Goal: Browse casually: Explore the website without a specific task or goal

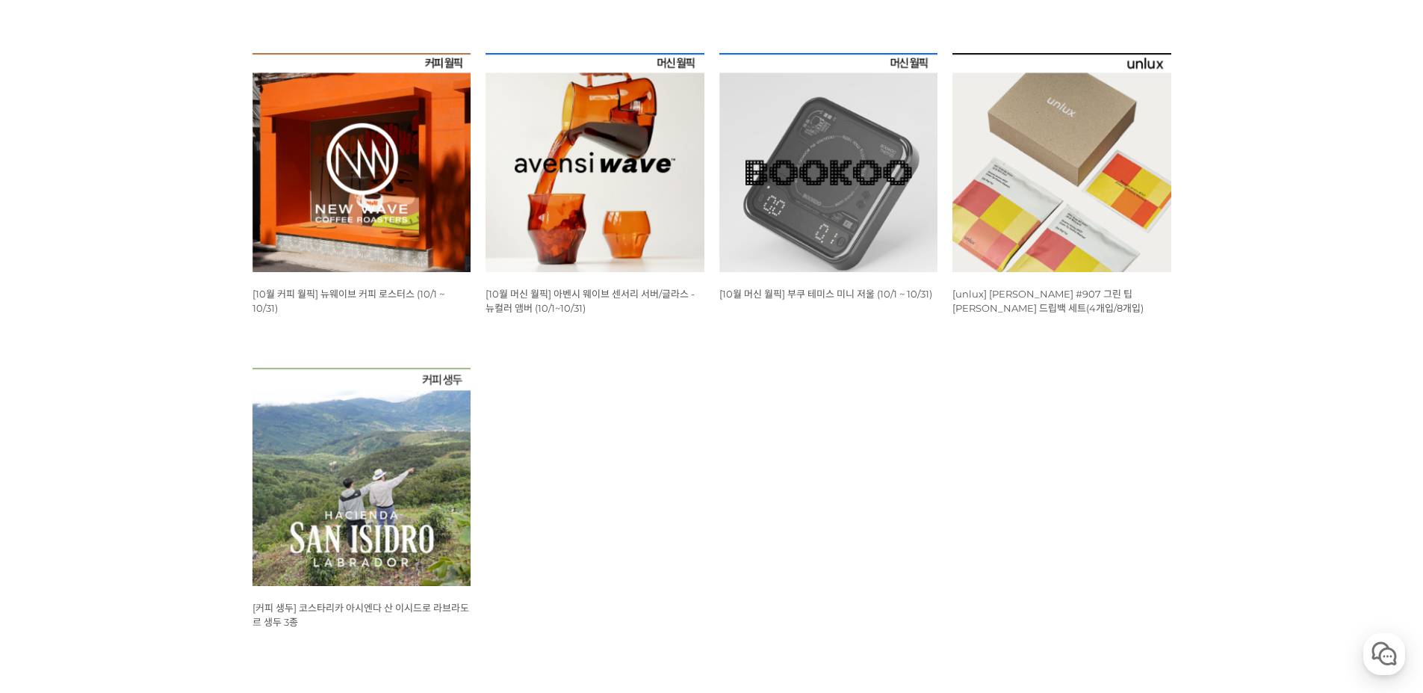
scroll to position [523, 0]
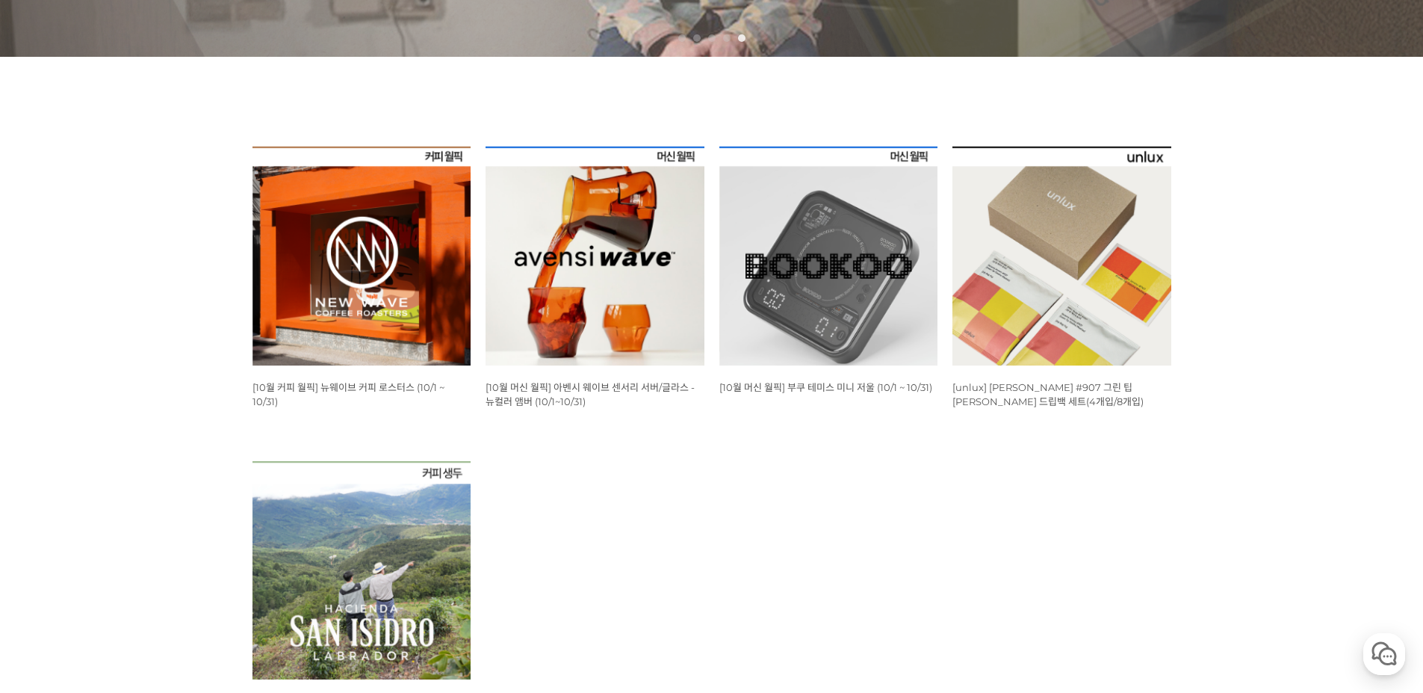
click at [347, 272] on img at bounding box center [362, 255] width 219 height 219
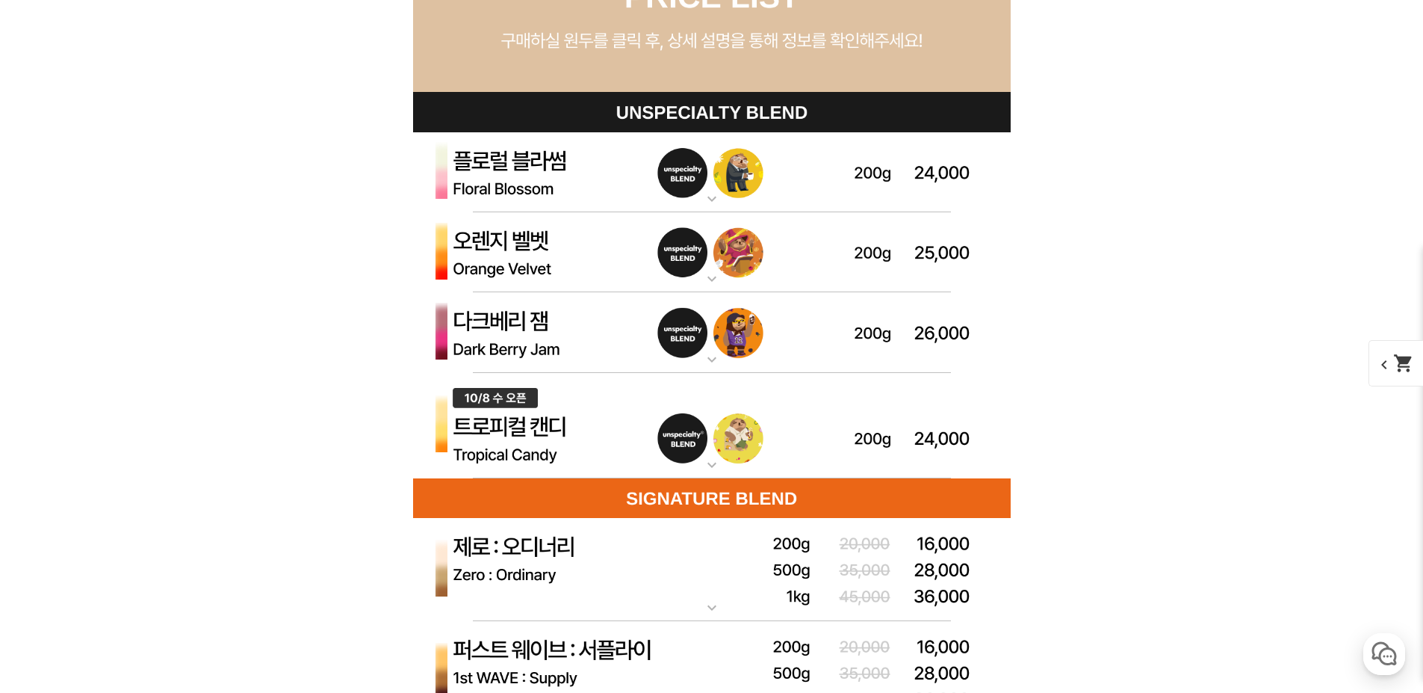
scroll to position [4258, 0]
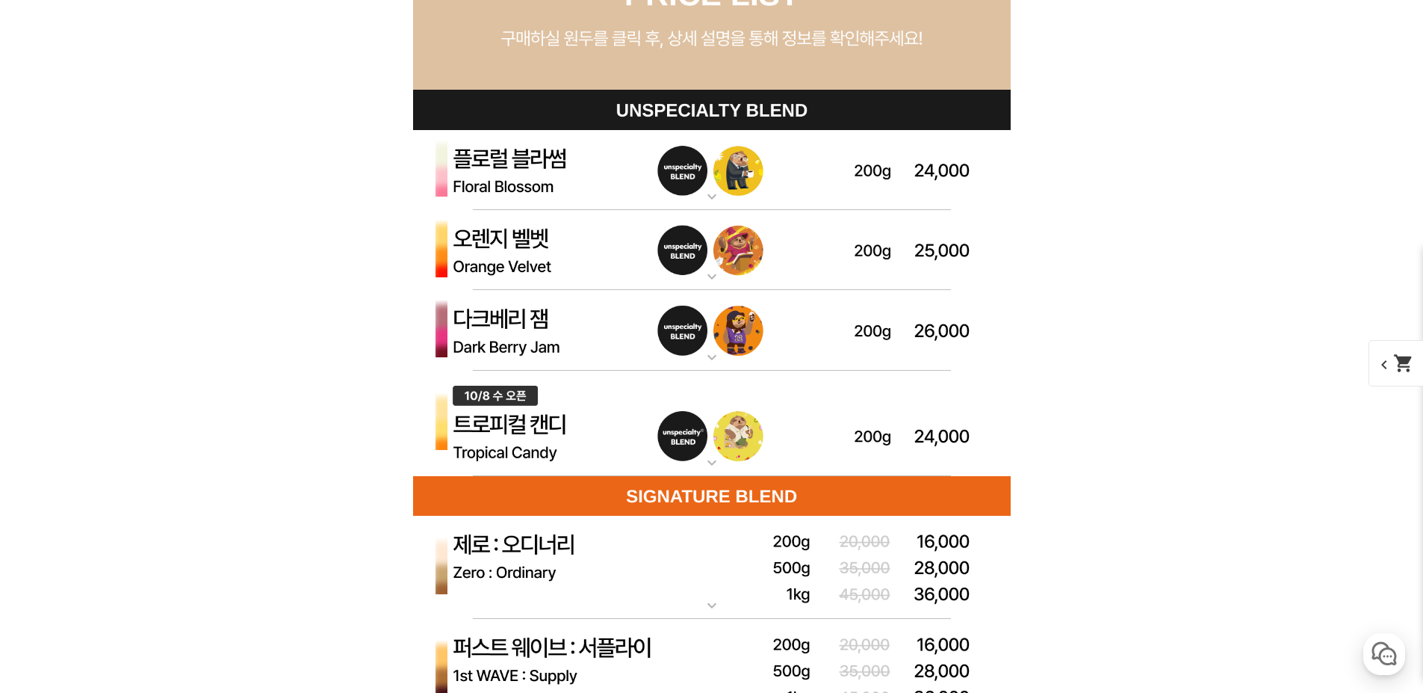
click at [509, 335] on img at bounding box center [712, 330] width 598 height 81
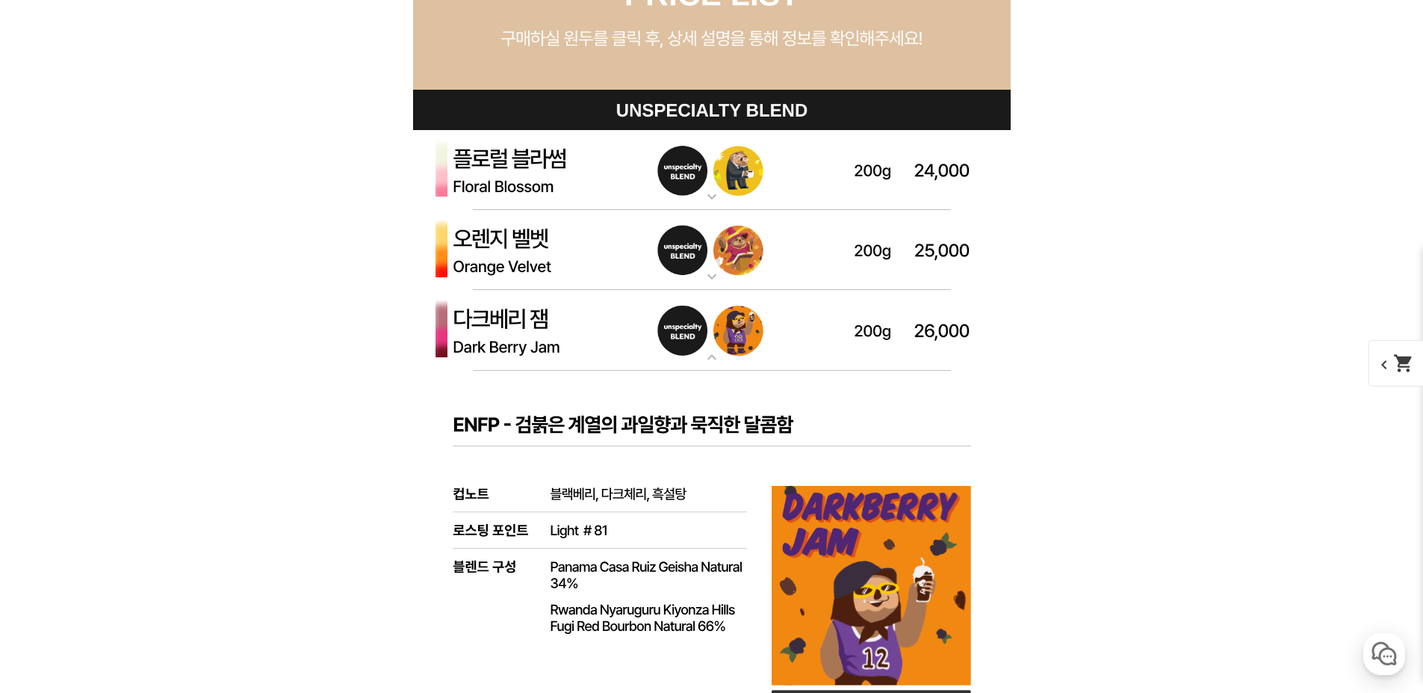
click at [571, 255] on img at bounding box center [712, 250] width 598 height 81
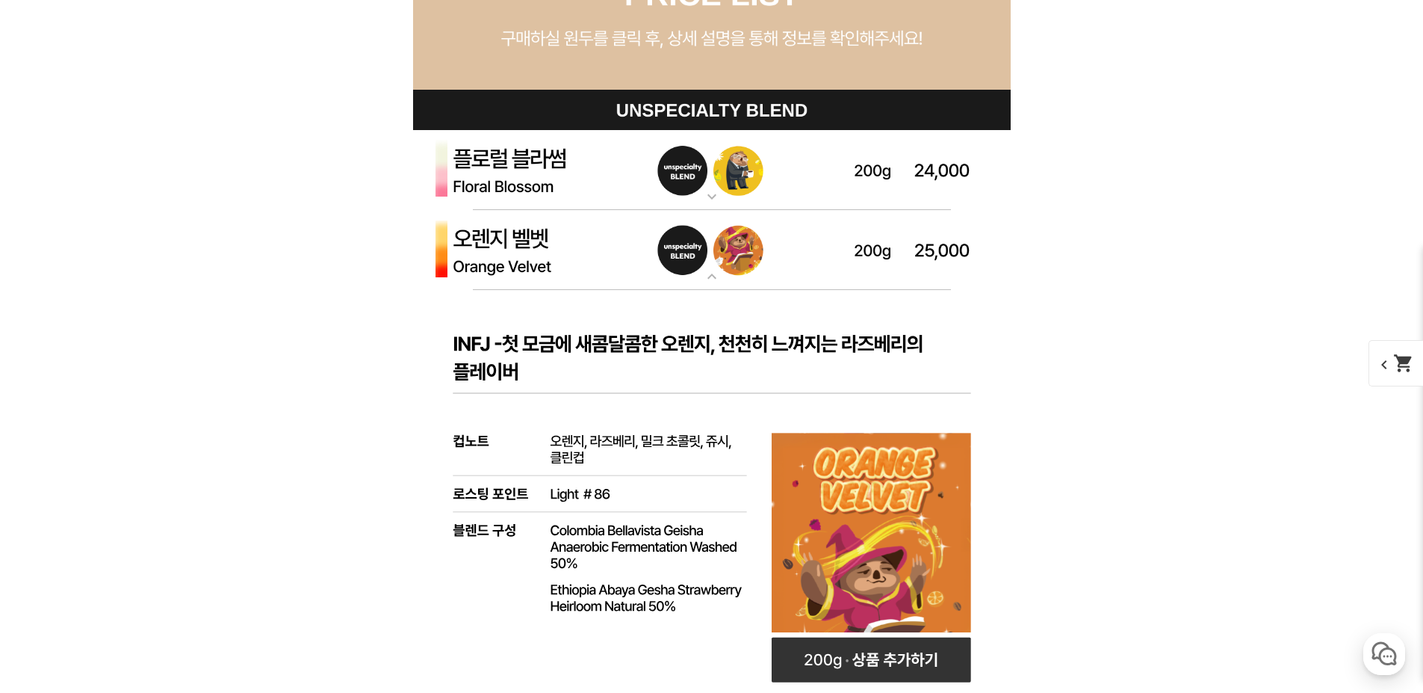
click at [556, 170] on img at bounding box center [712, 170] width 598 height 81
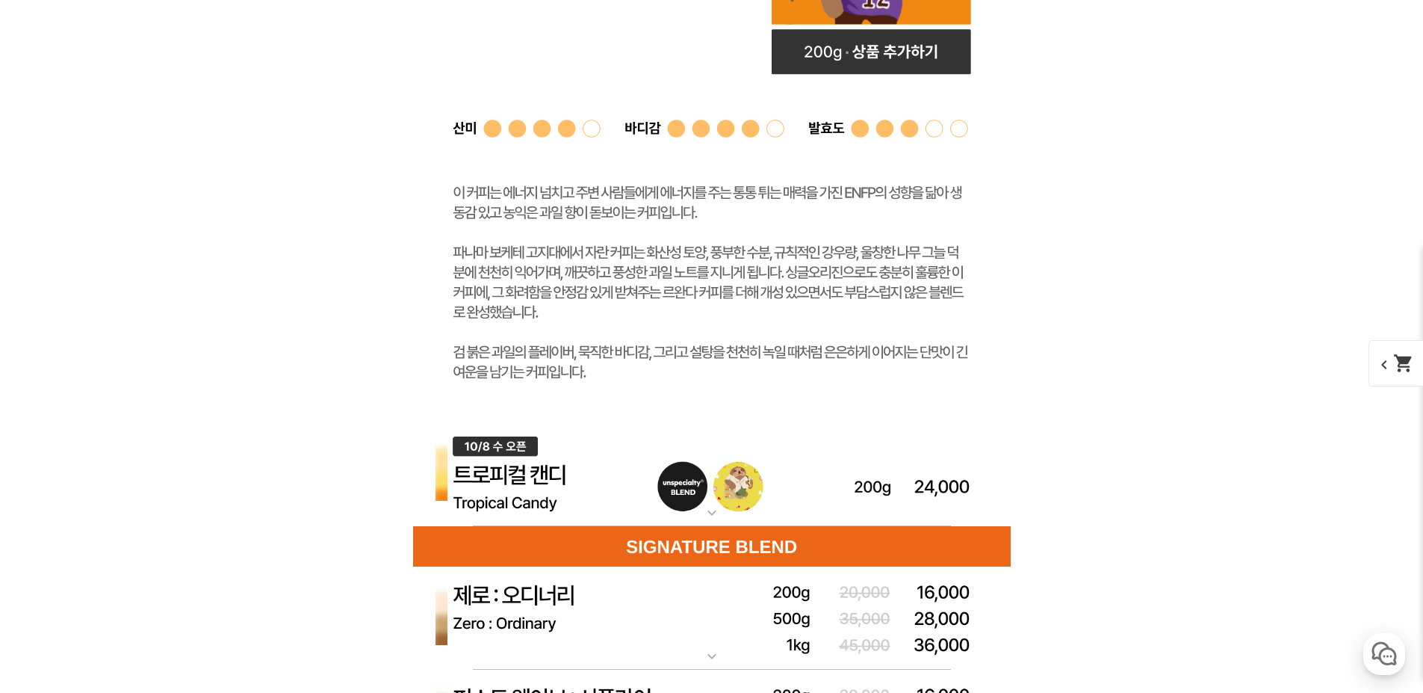
scroll to position [6350, 0]
click at [482, 482] on img at bounding box center [712, 474] width 598 height 106
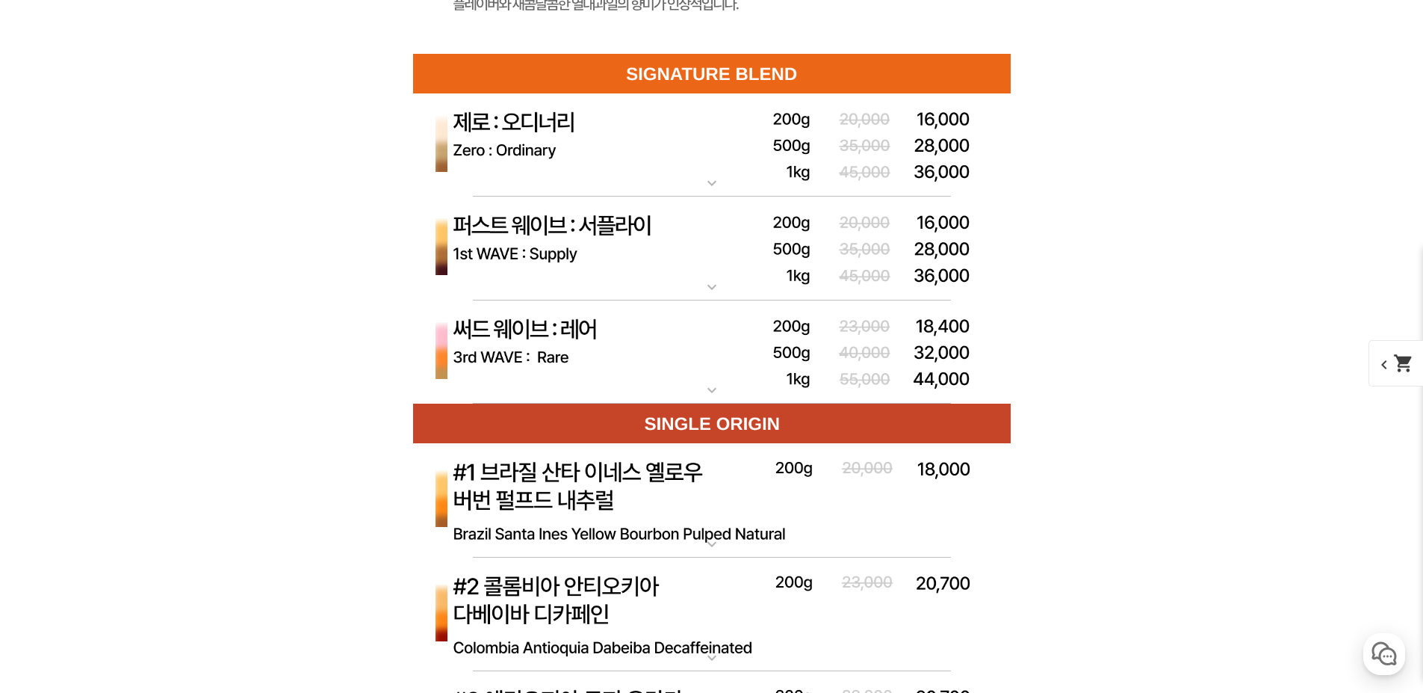
scroll to position [7620, 0]
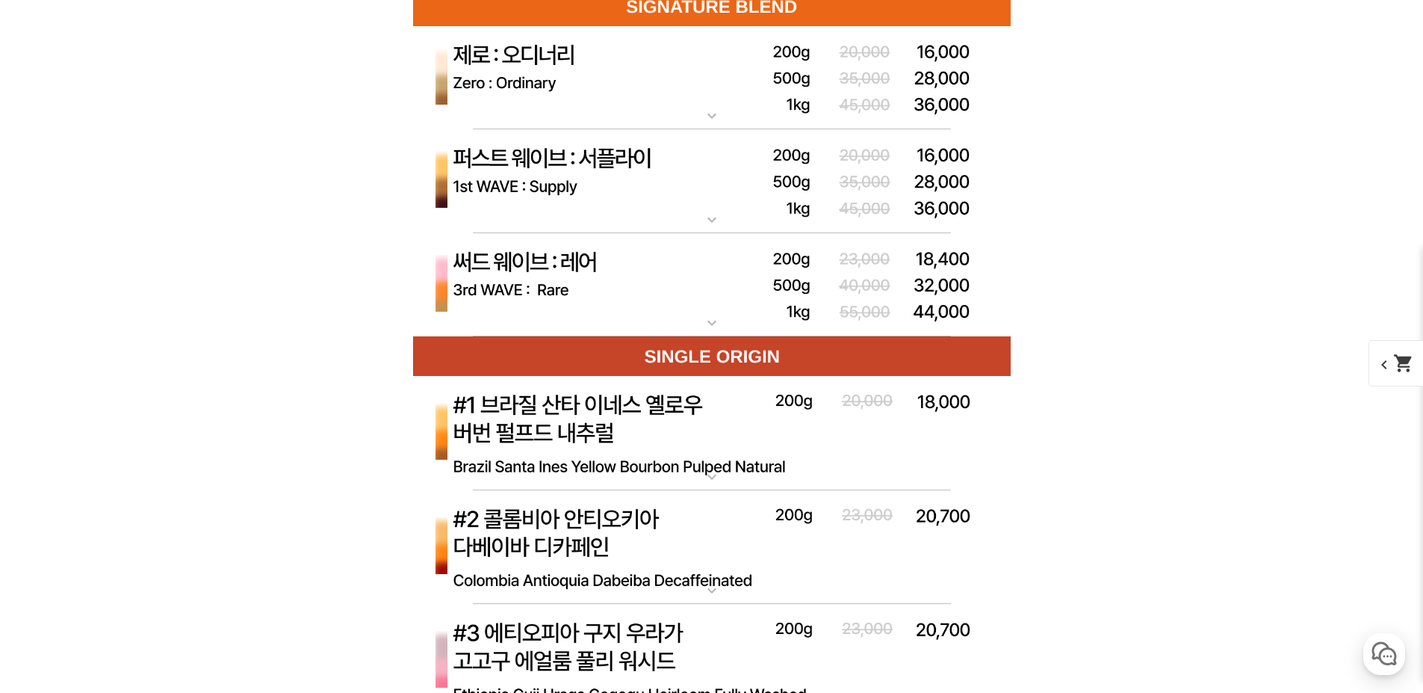
click at [550, 275] on img at bounding box center [712, 285] width 598 height 104
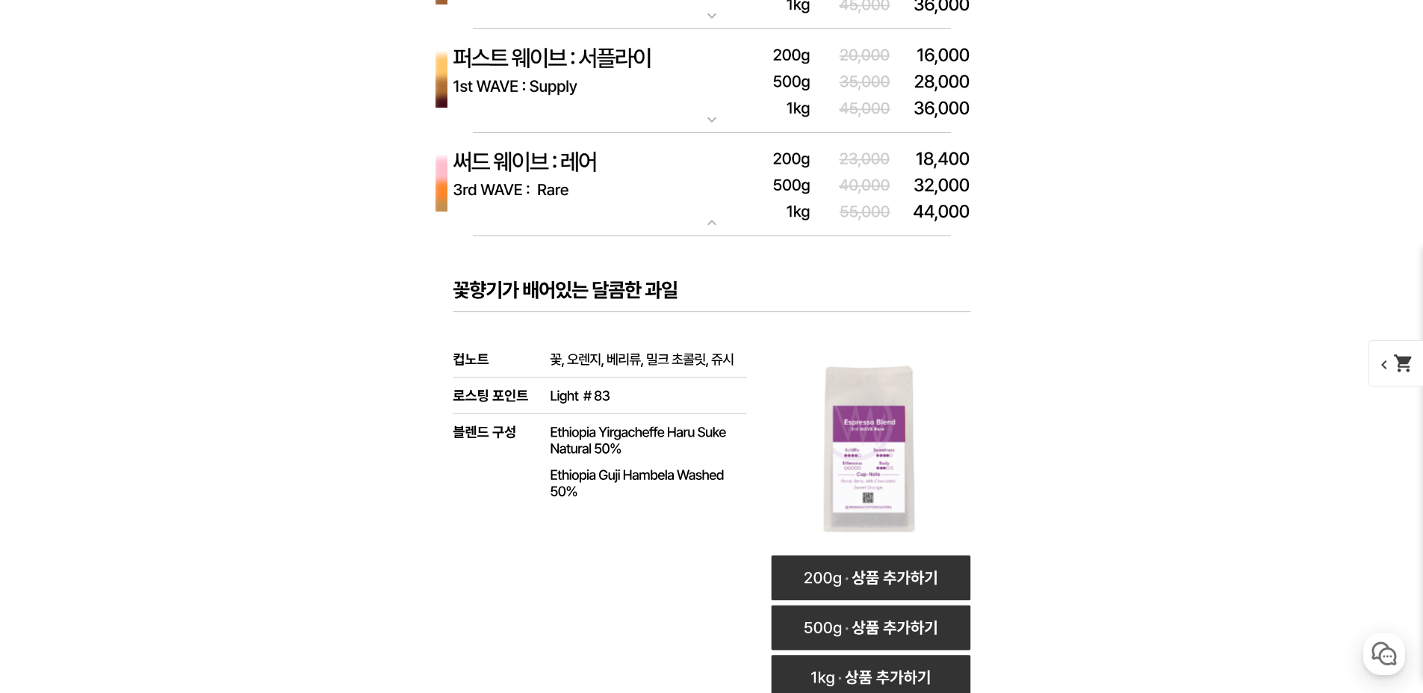
scroll to position [7695, 0]
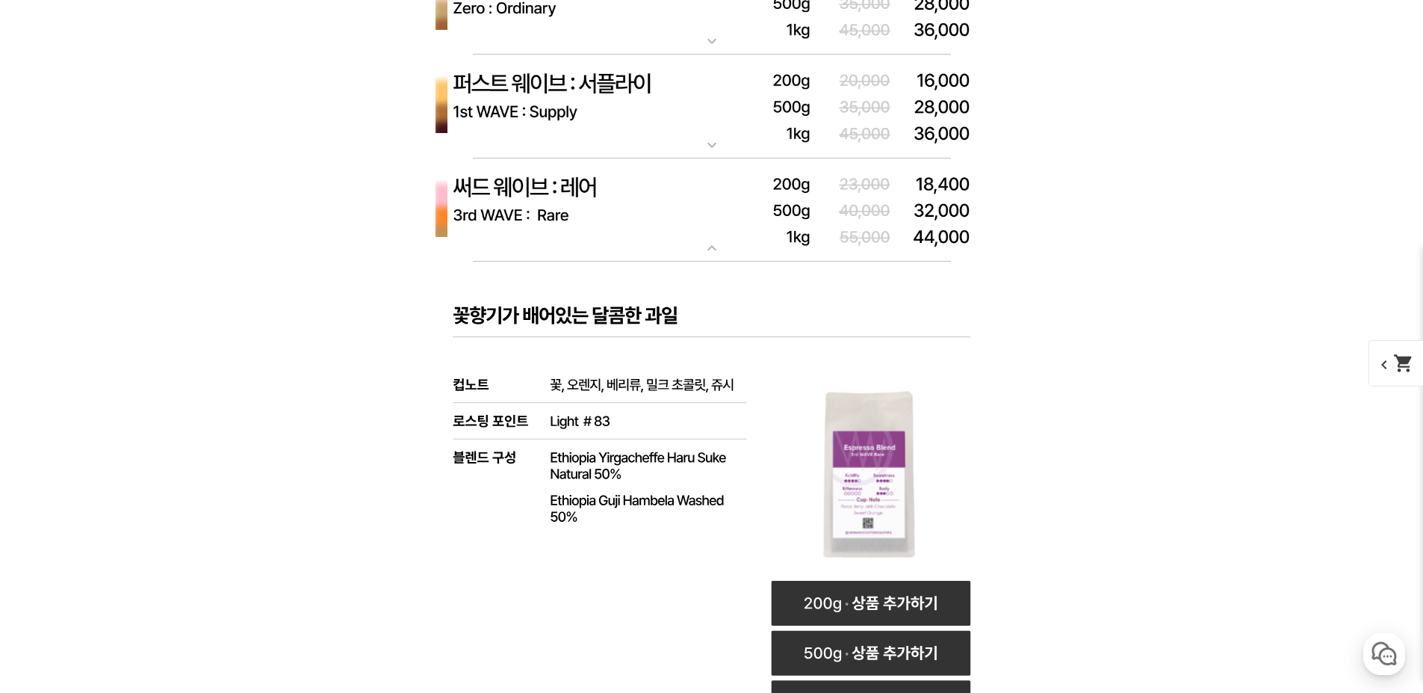
click at [635, 114] on img at bounding box center [712, 107] width 598 height 104
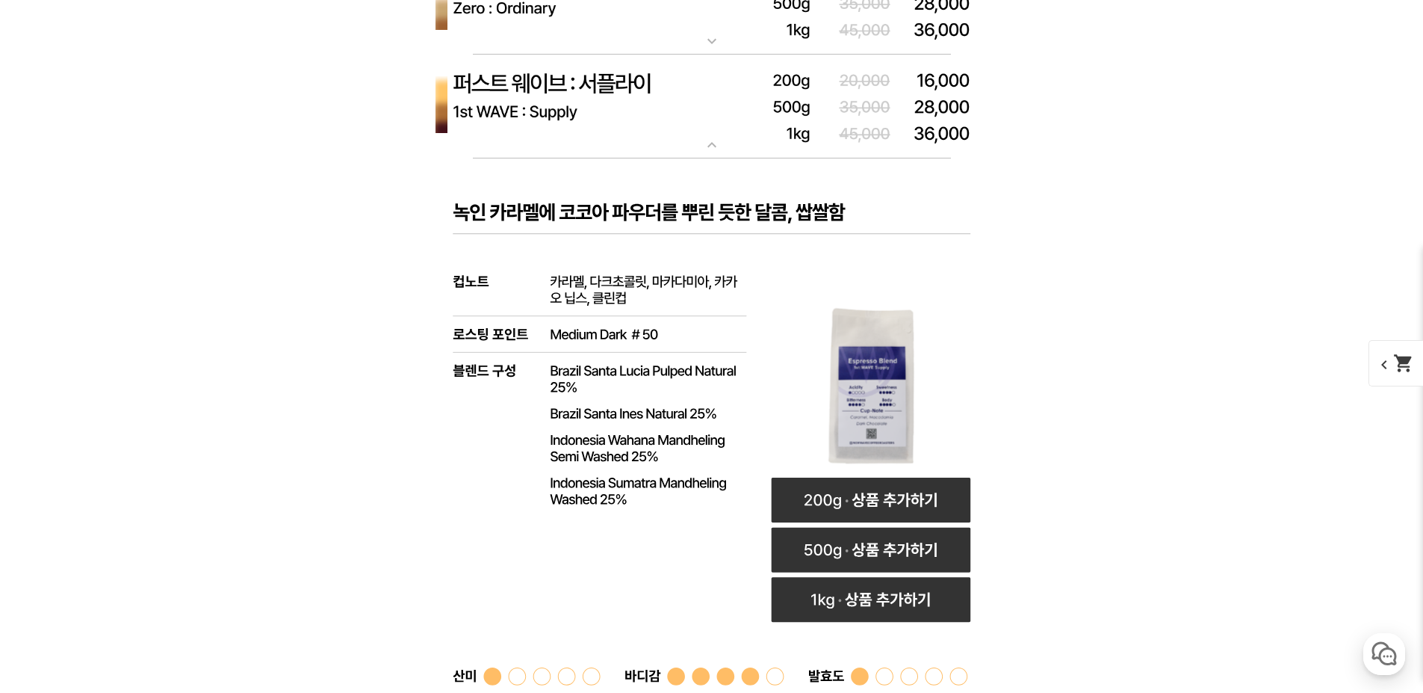
click at [628, 118] on img at bounding box center [712, 107] width 598 height 104
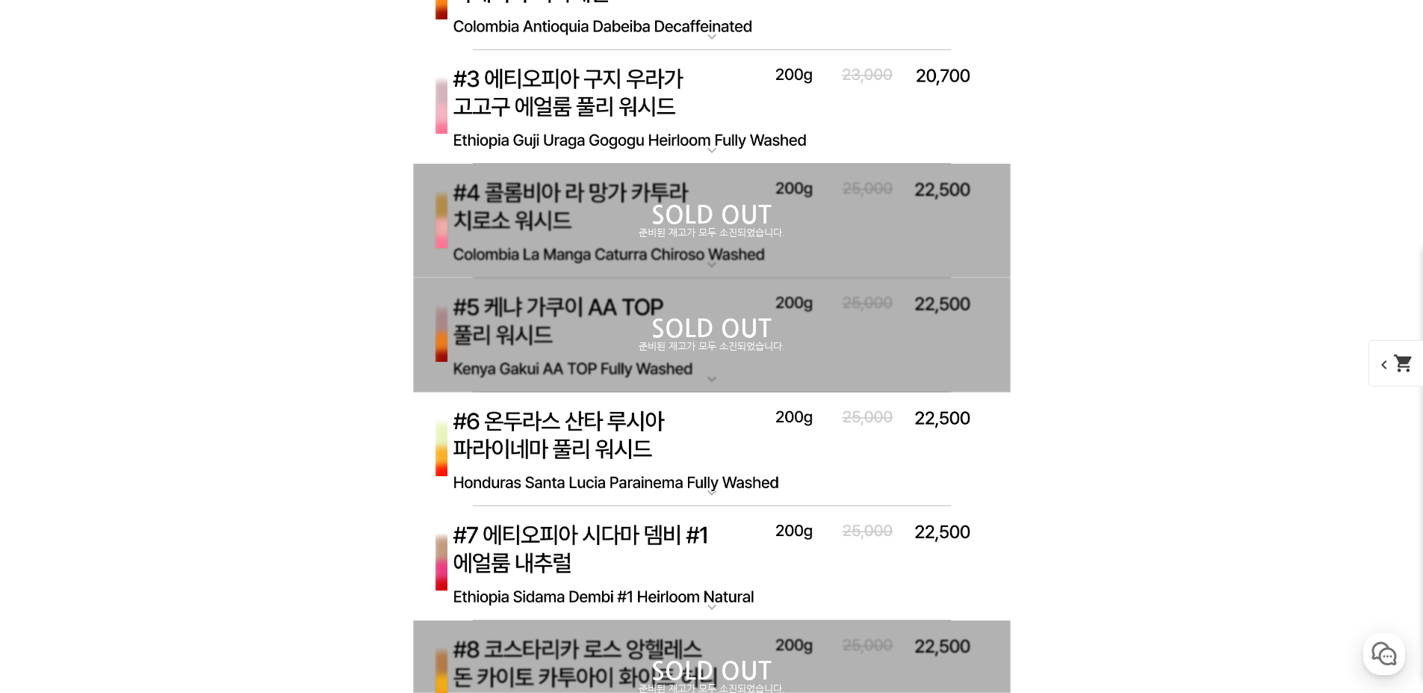
scroll to position [9039, 0]
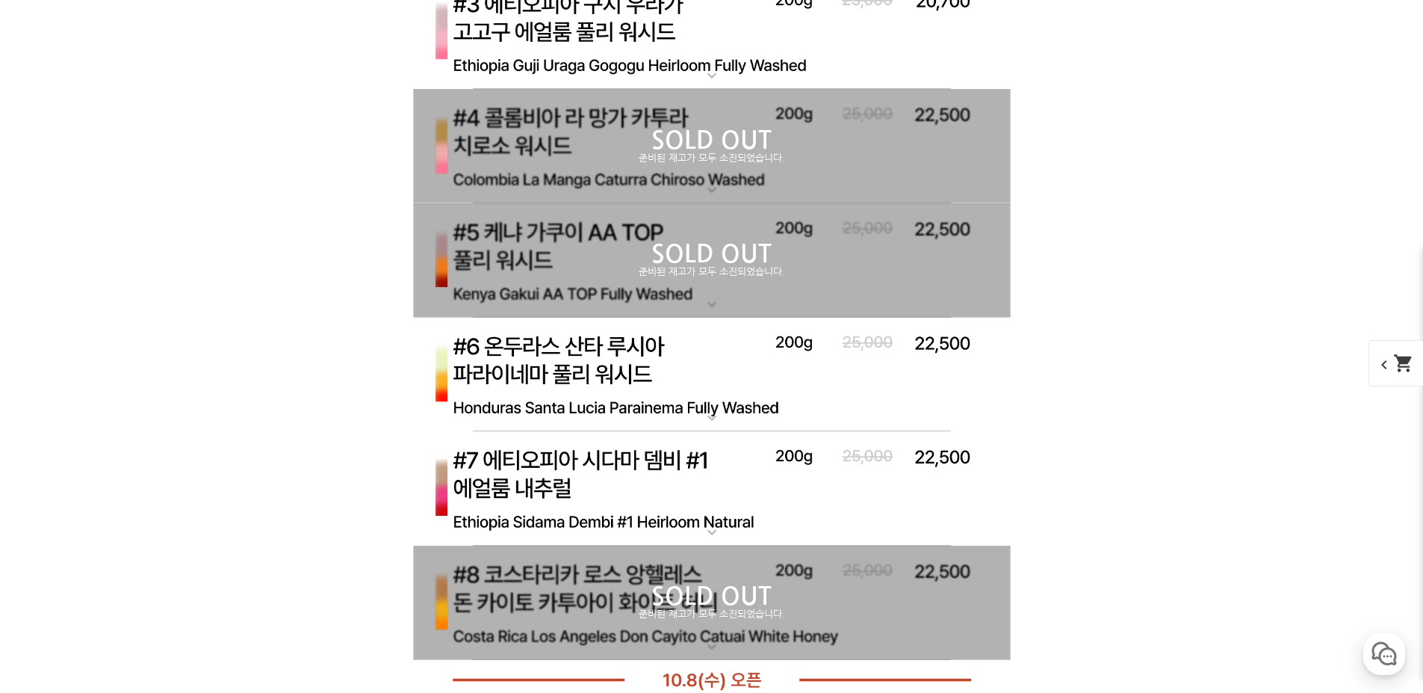
click at [548, 483] on img at bounding box center [712, 488] width 598 height 115
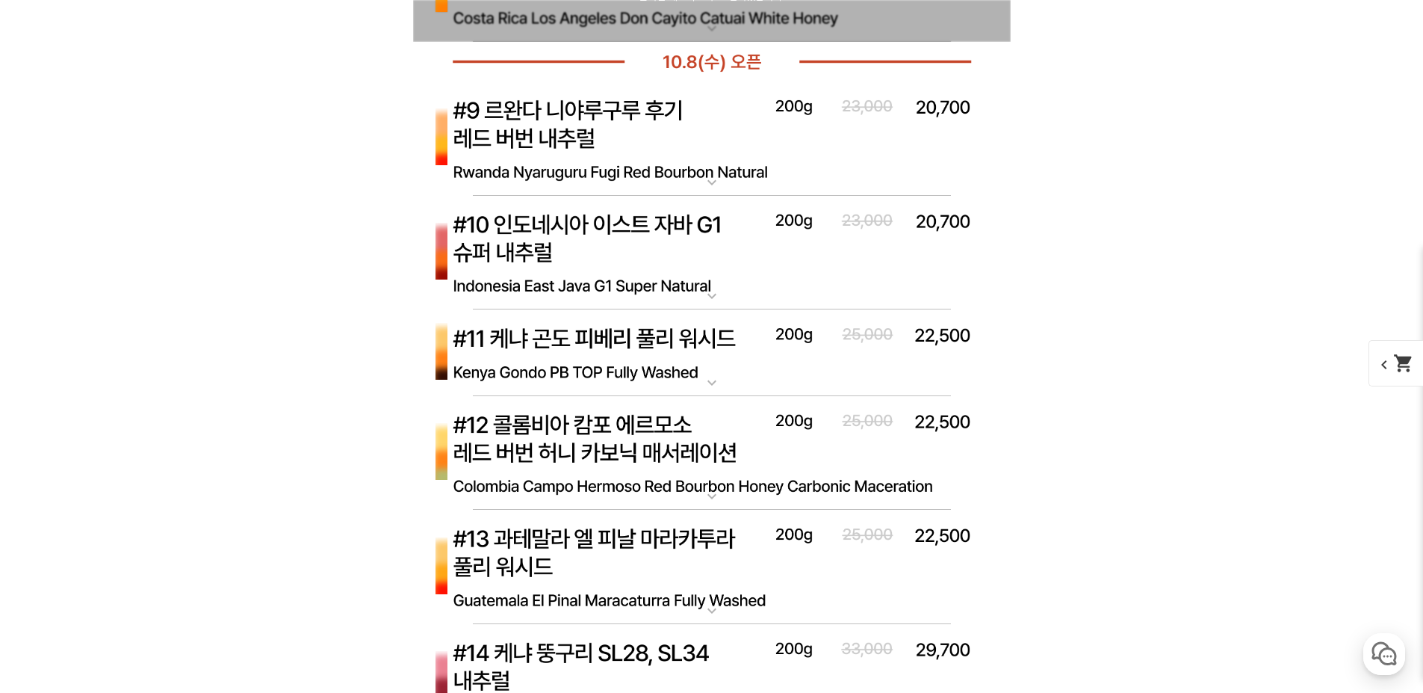
scroll to position [10384, 0]
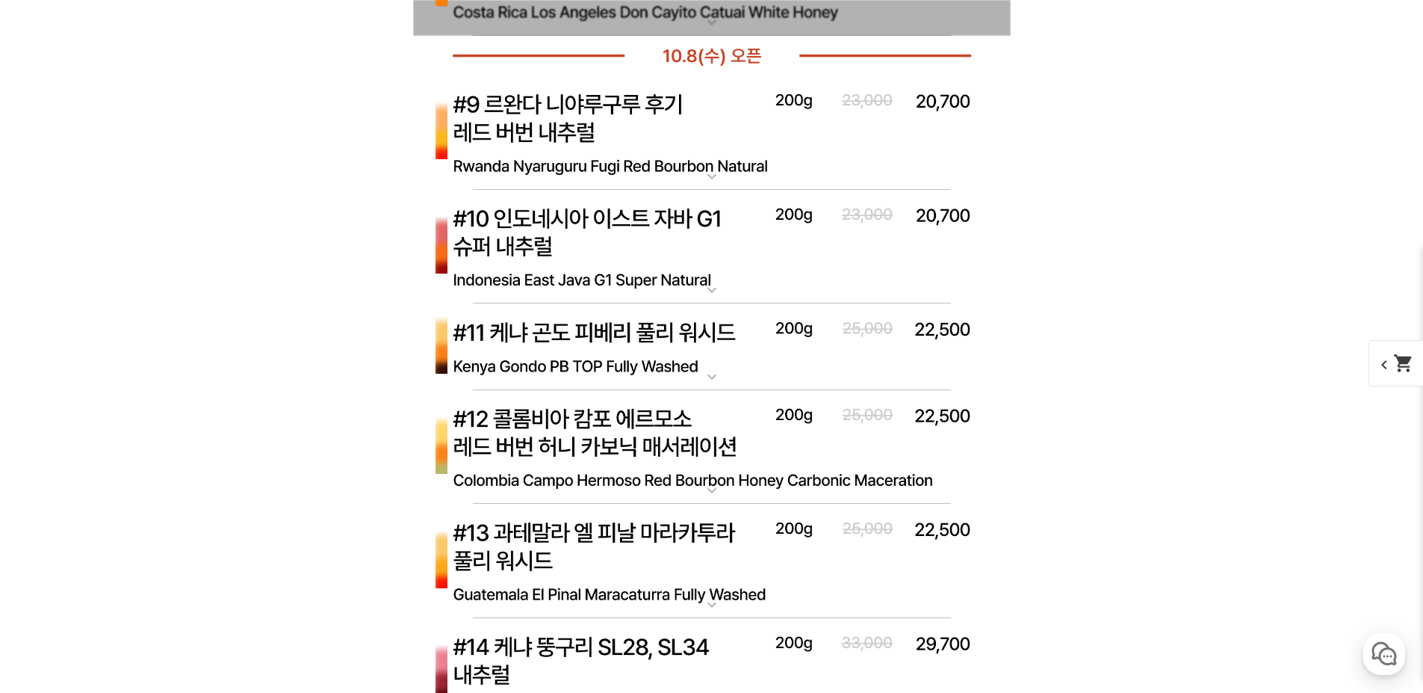
click at [652, 442] on img at bounding box center [712, 447] width 598 height 115
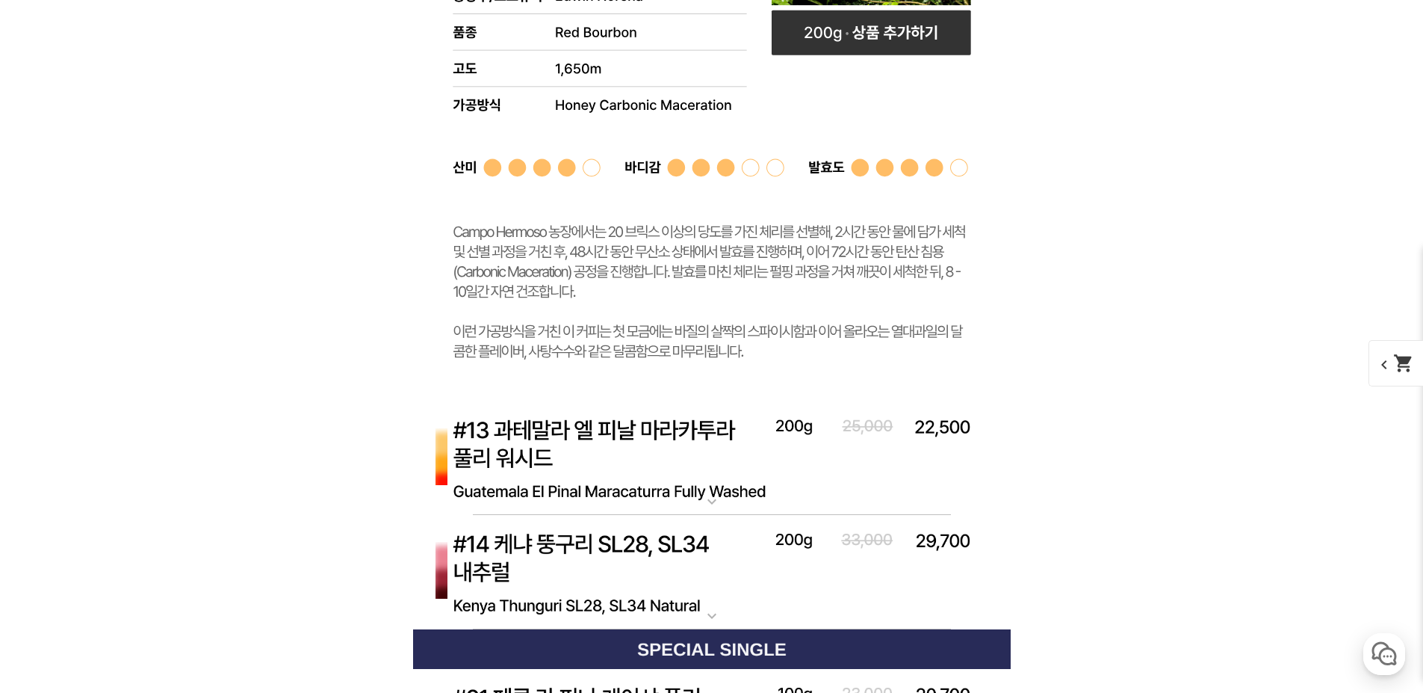
scroll to position [11280, 0]
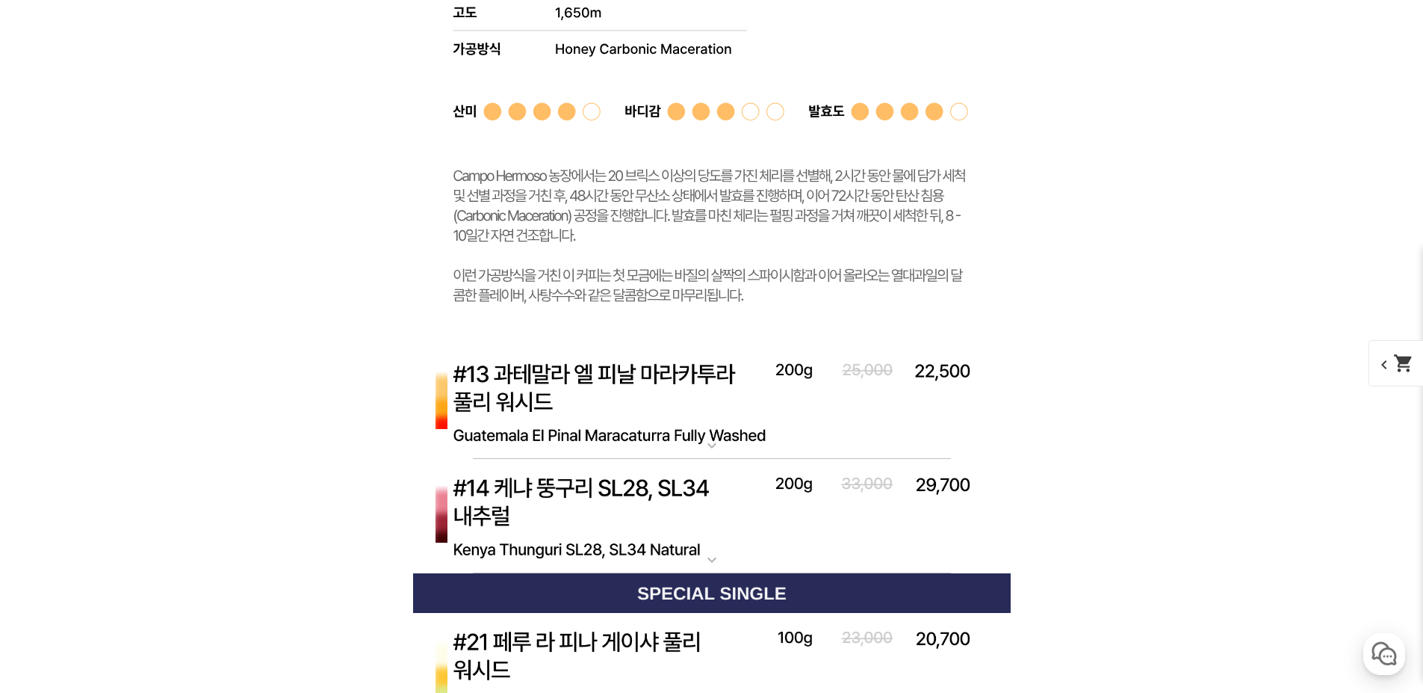
click at [604, 490] on img at bounding box center [712, 516] width 598 height 115
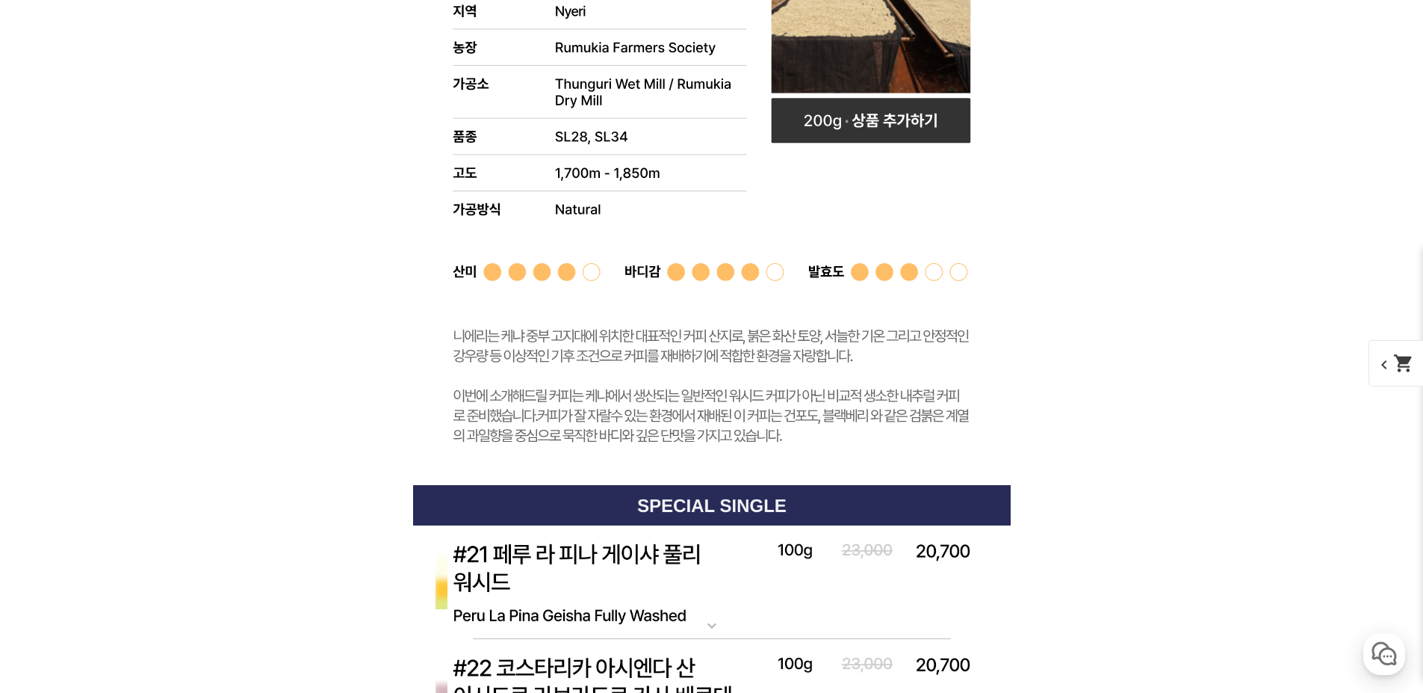
scroll to position [12550, 0]
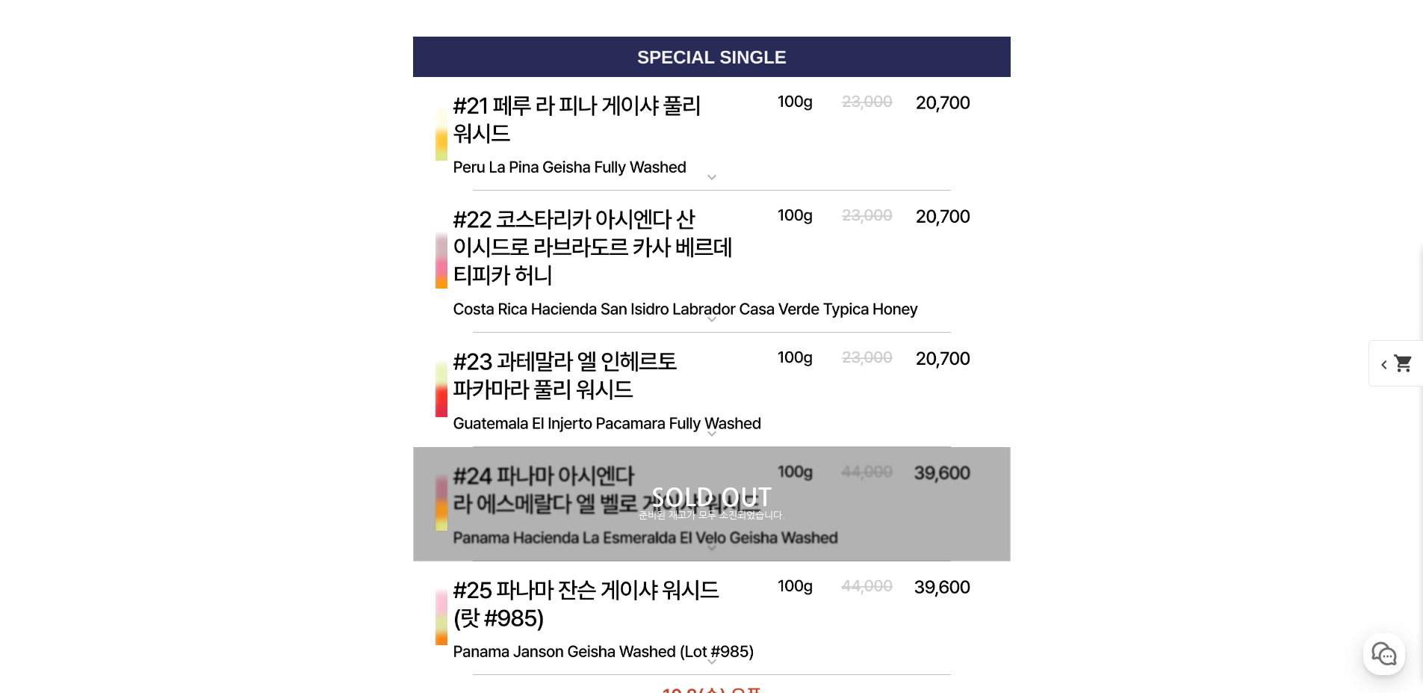
click at [648, 121] on img at bounding box center [712, 134] width 598 height 115
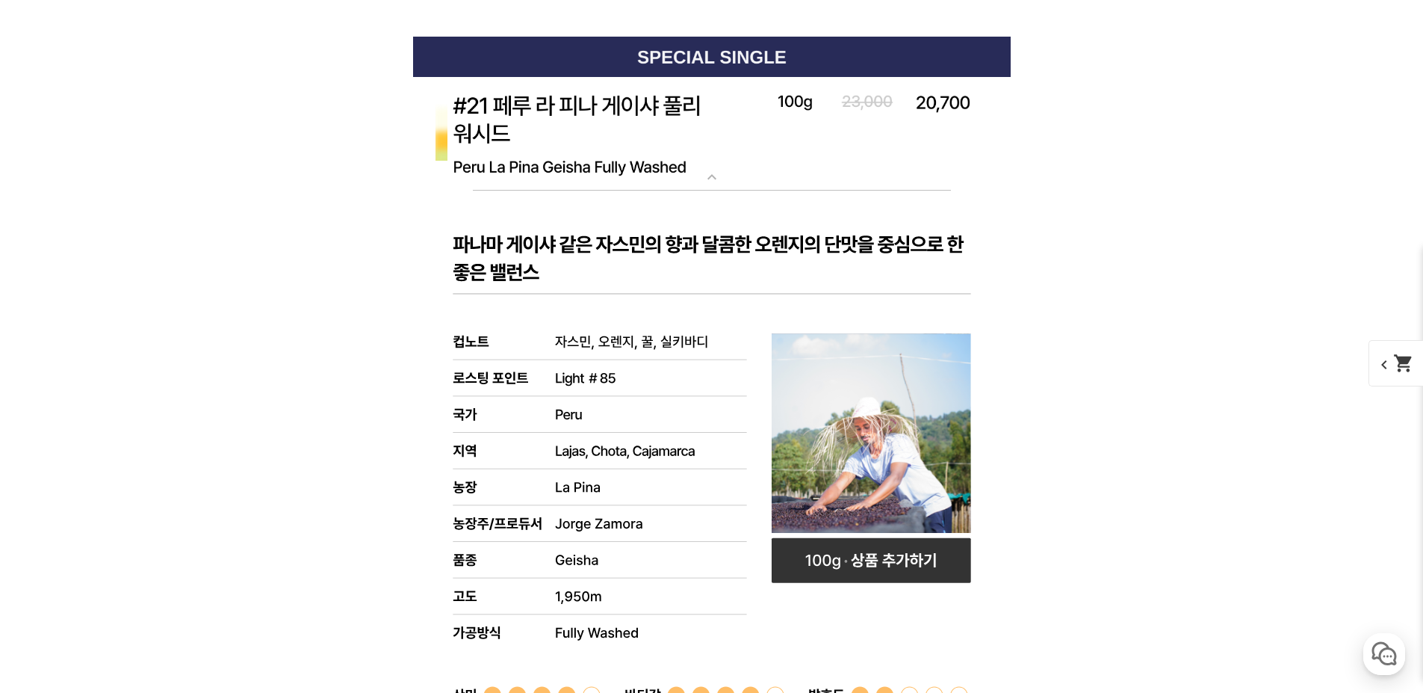
click at [650, 126] on img at bounding box center [712, 134] width 598 height 115
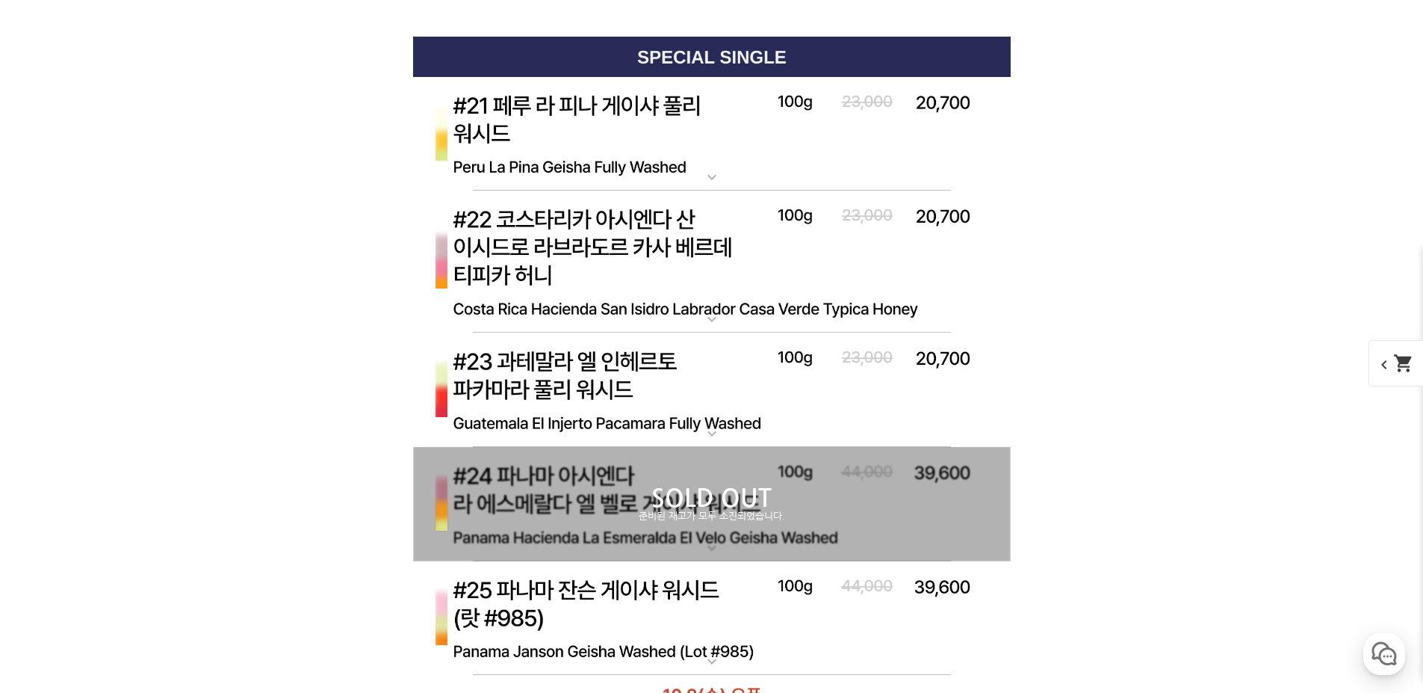
click at [627, 231] on img at bounding box center [712, 261] width 598 height 143
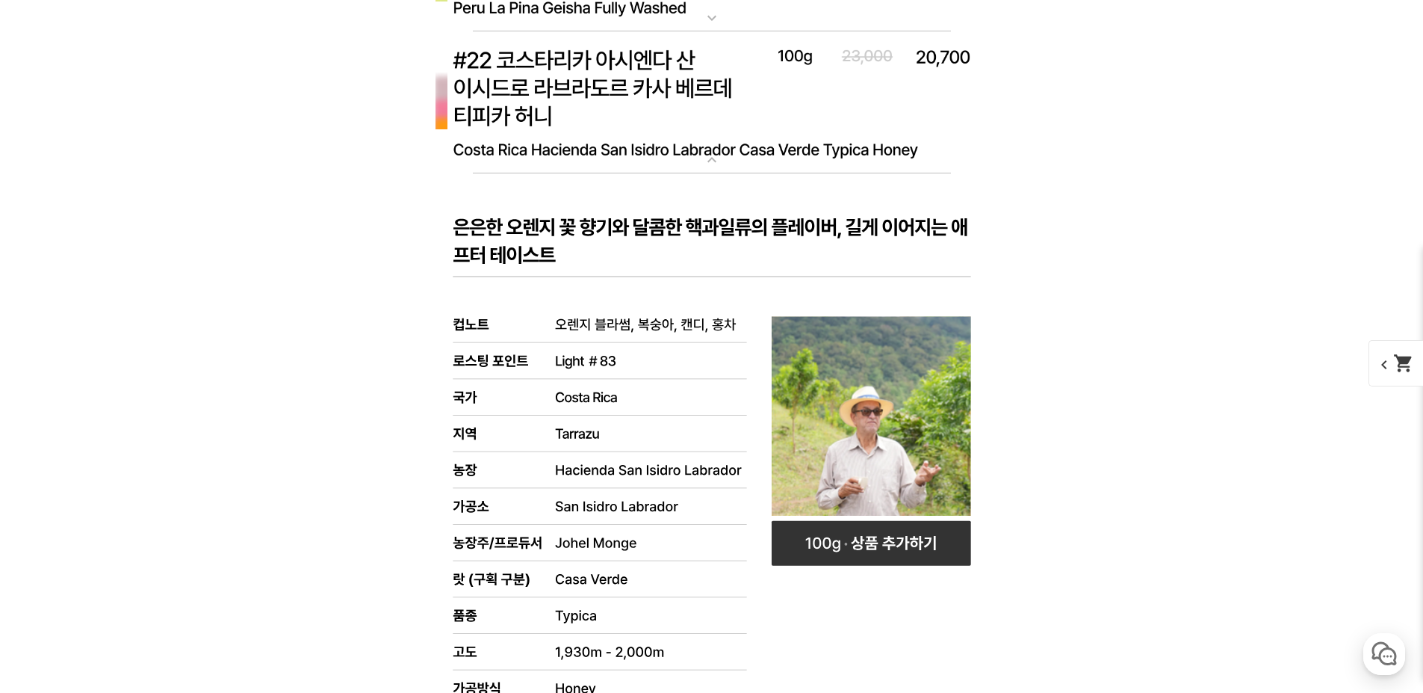
scroll to position [12700, 0]
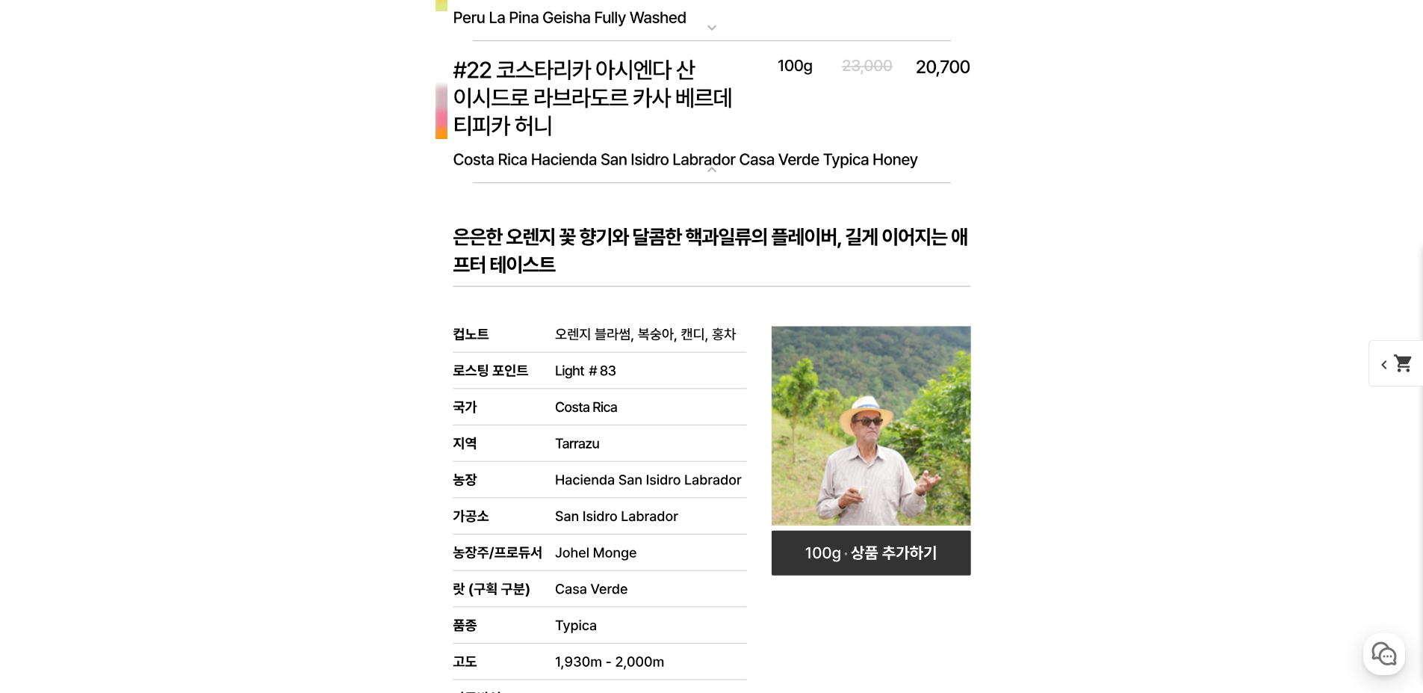
click at [647, 114] on img at bounding box center [712, 112] width 598 height 143
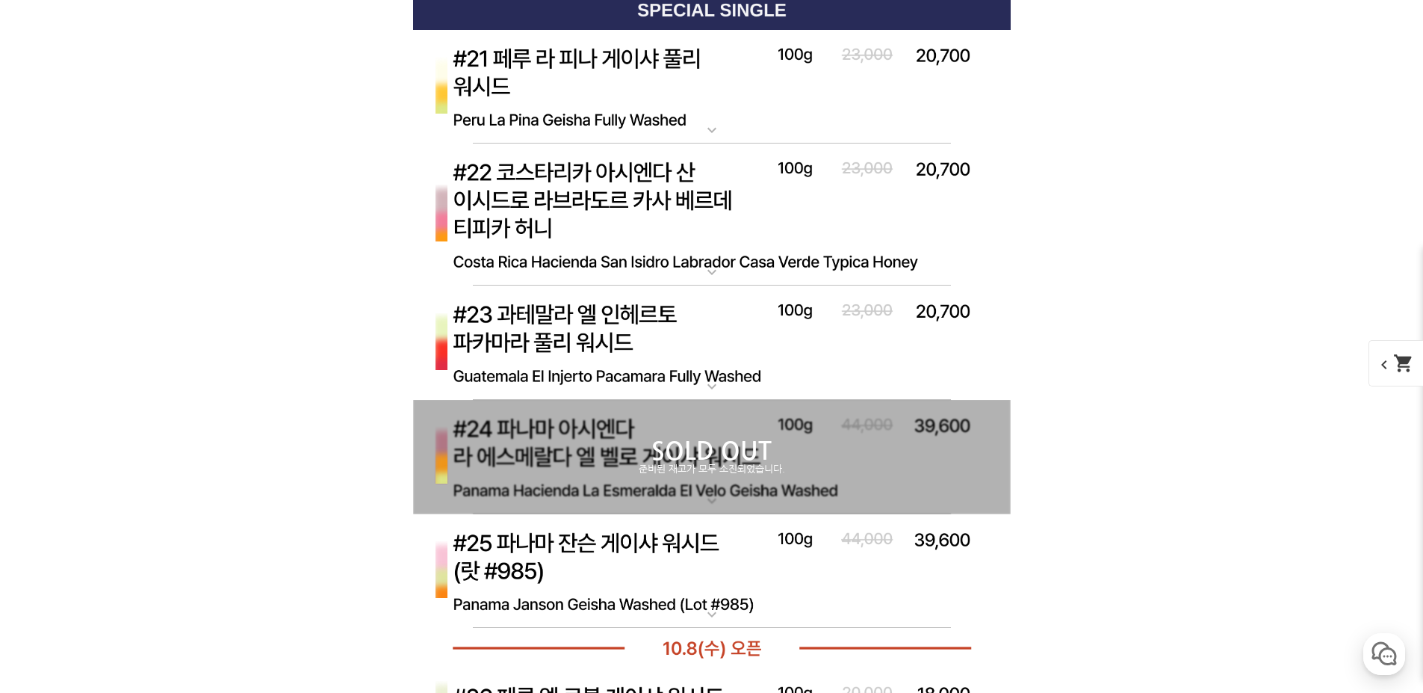
scroll to position [12550, 0]
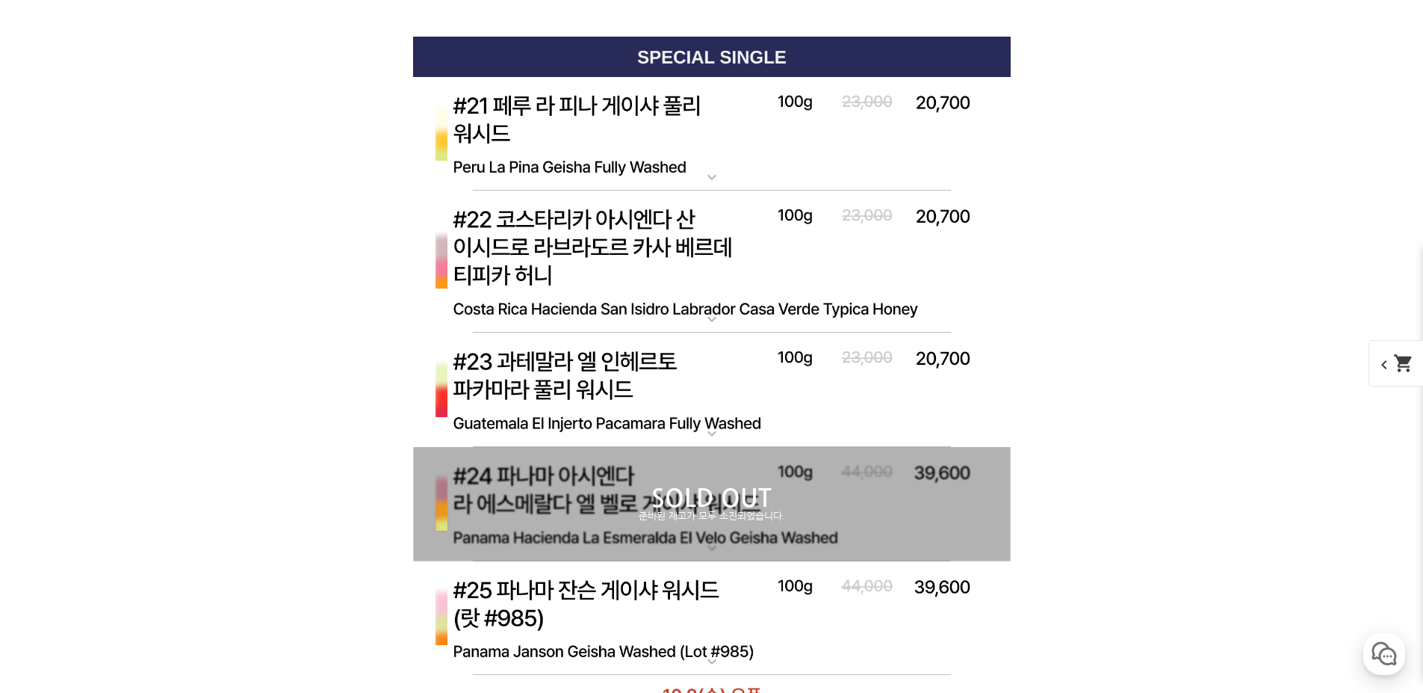
click at [647, 121] on img at bounding box center [712, 134] width 598 height 115
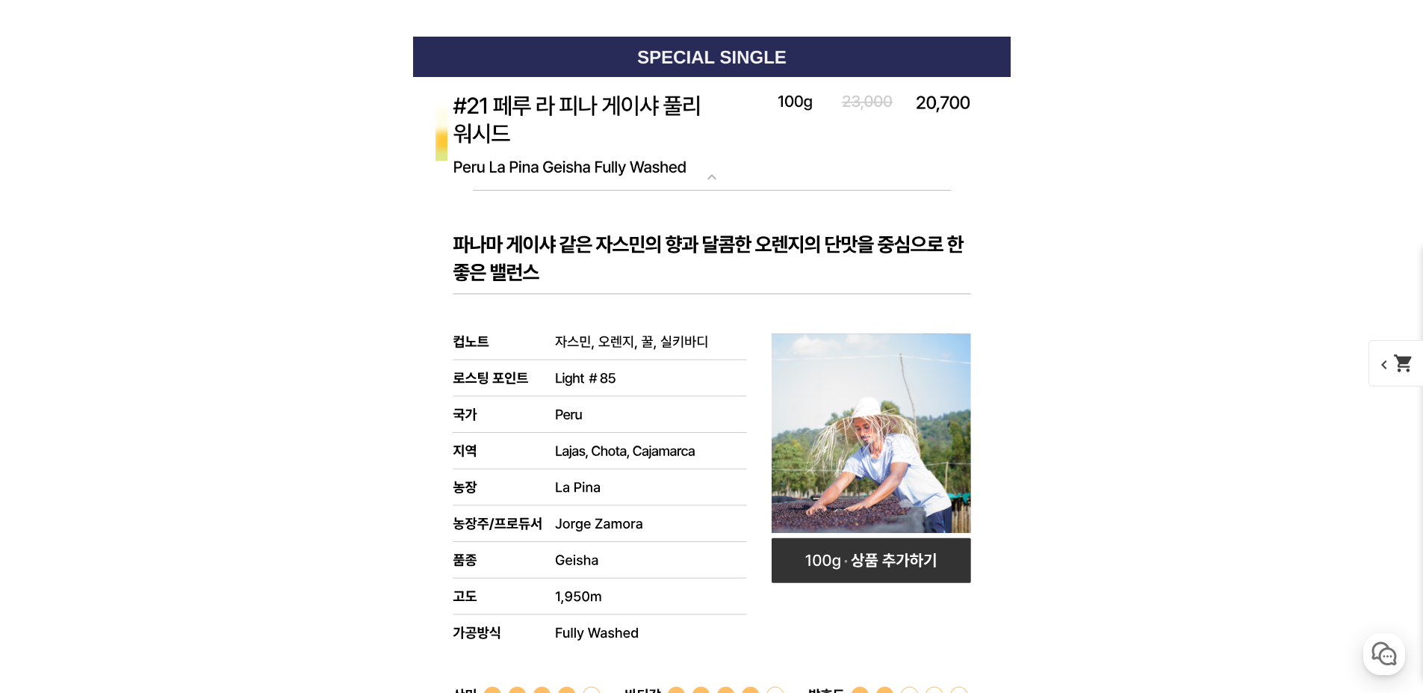
click at [654, 149] on img at bounding box center [712, 134] width 598 height 115
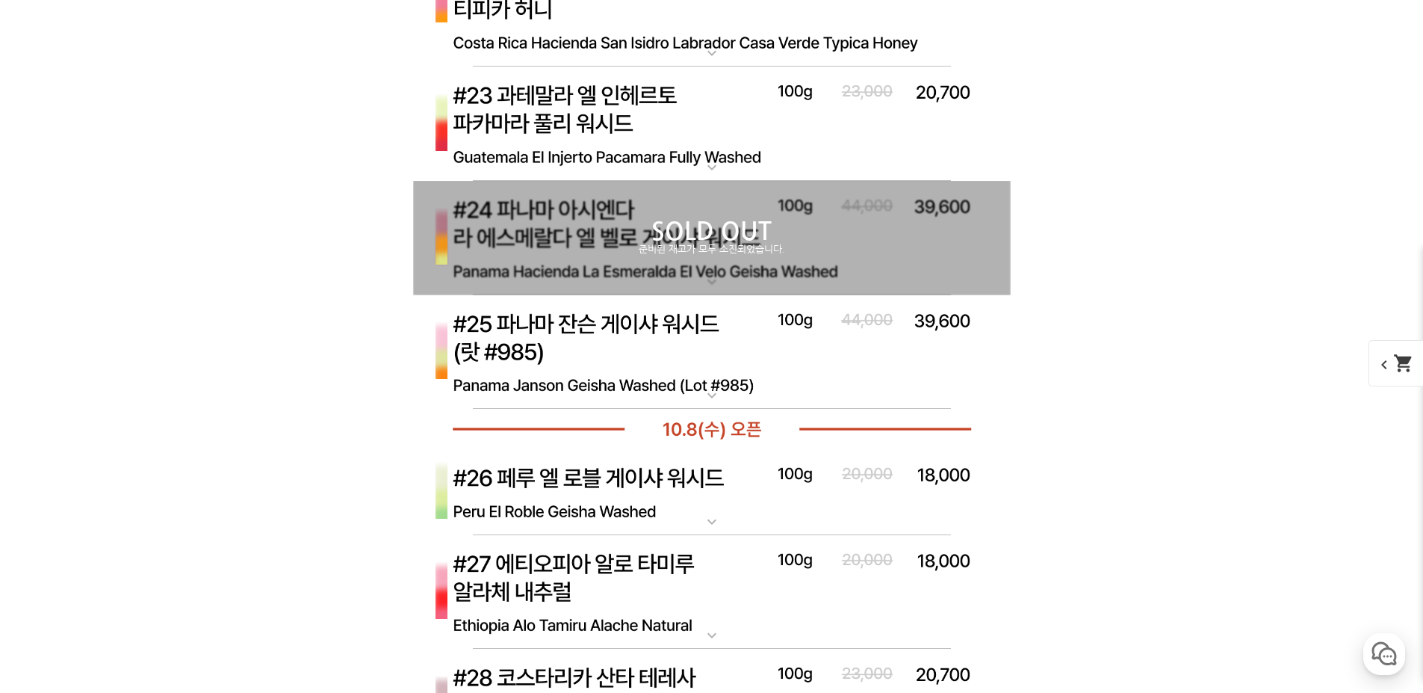
scroll to position [12849, 0]
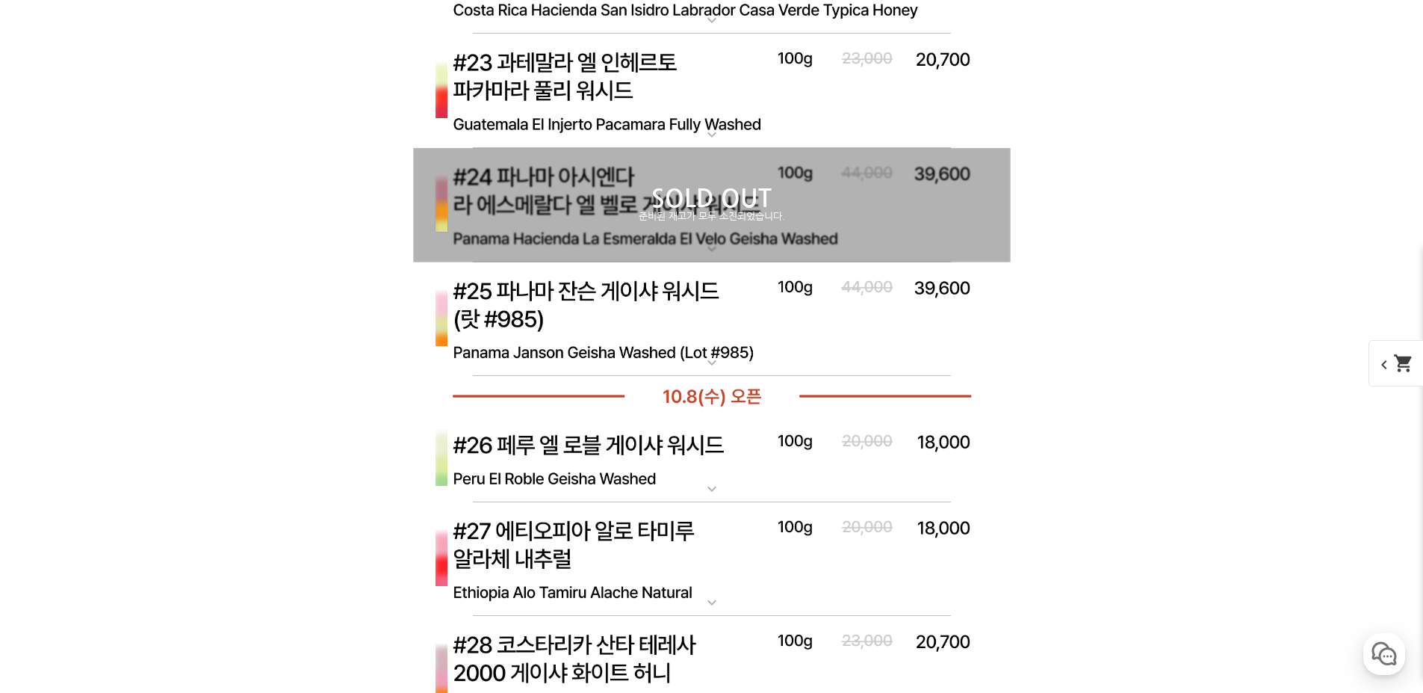
click at [610, 446] on img at bounding box center [712, 459] width 598 height 87
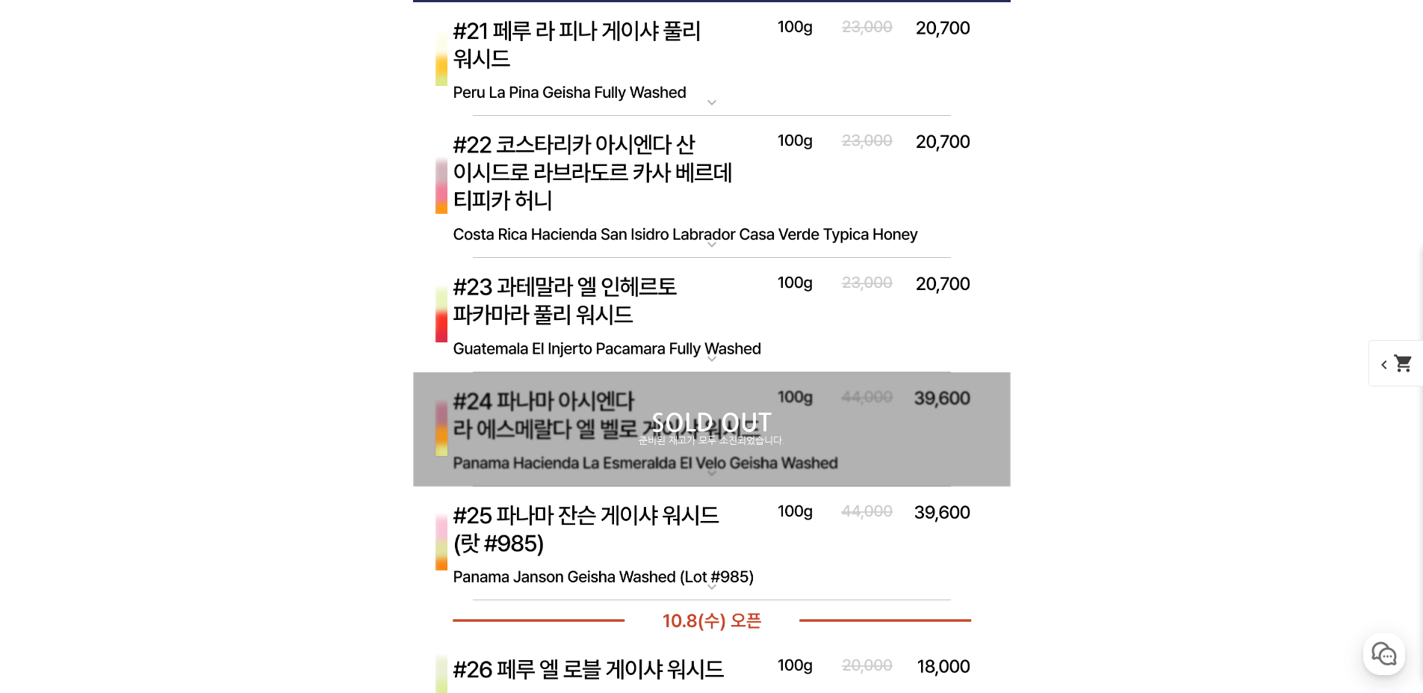
scroll to position [12326, 0]
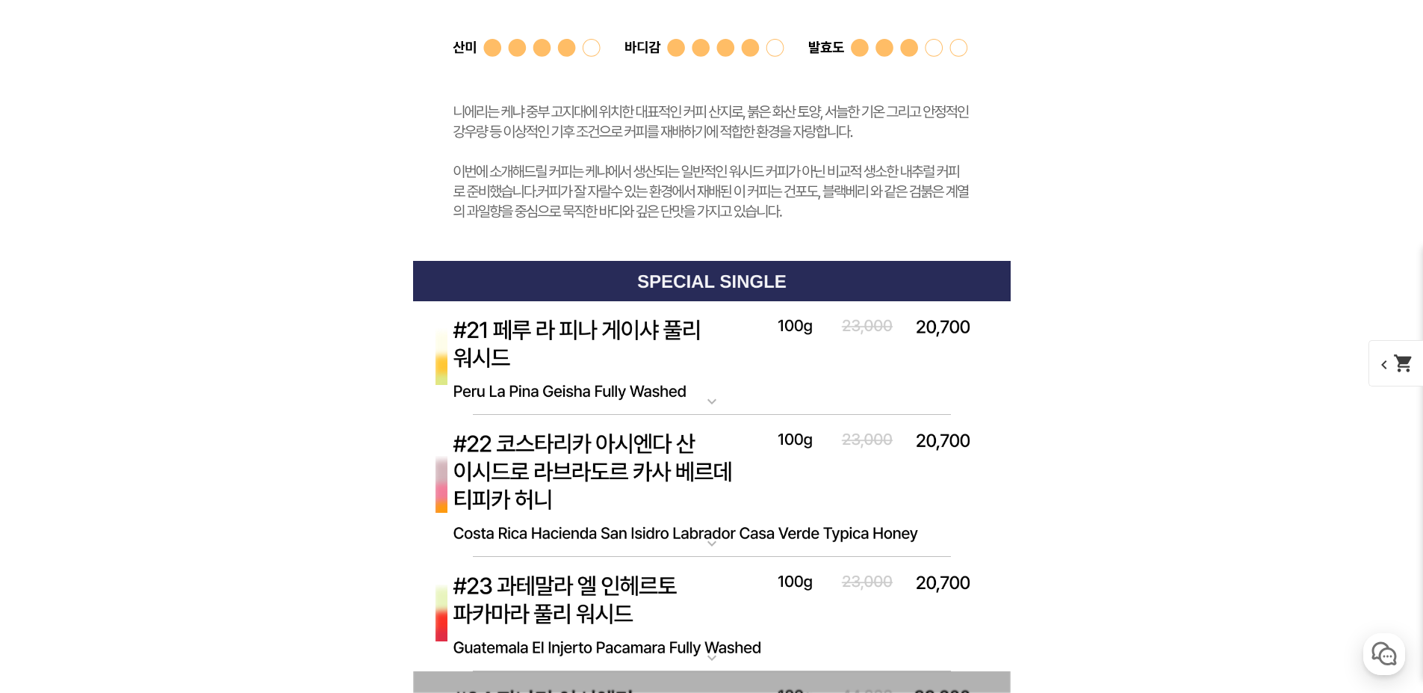
click at [625, 364] on img at bounding box center [712, 358] width 598 height 115
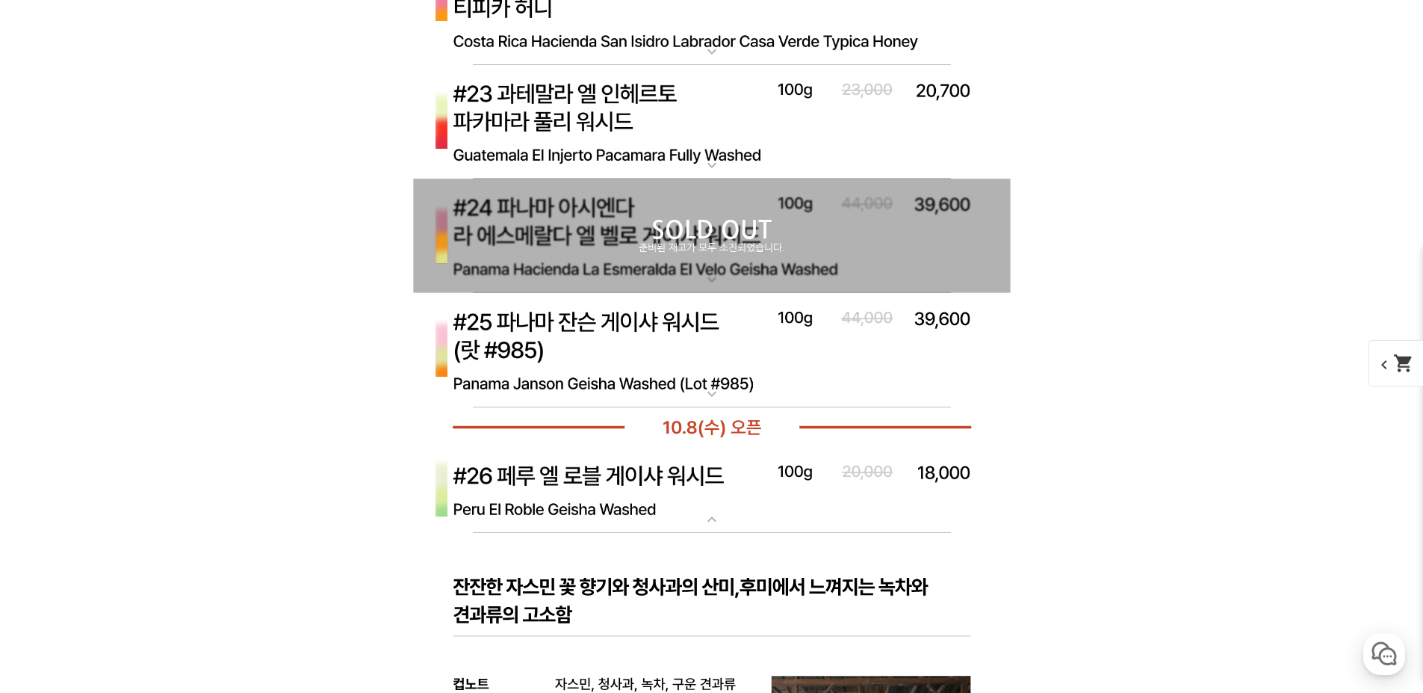
scroll to position [13671, 0]
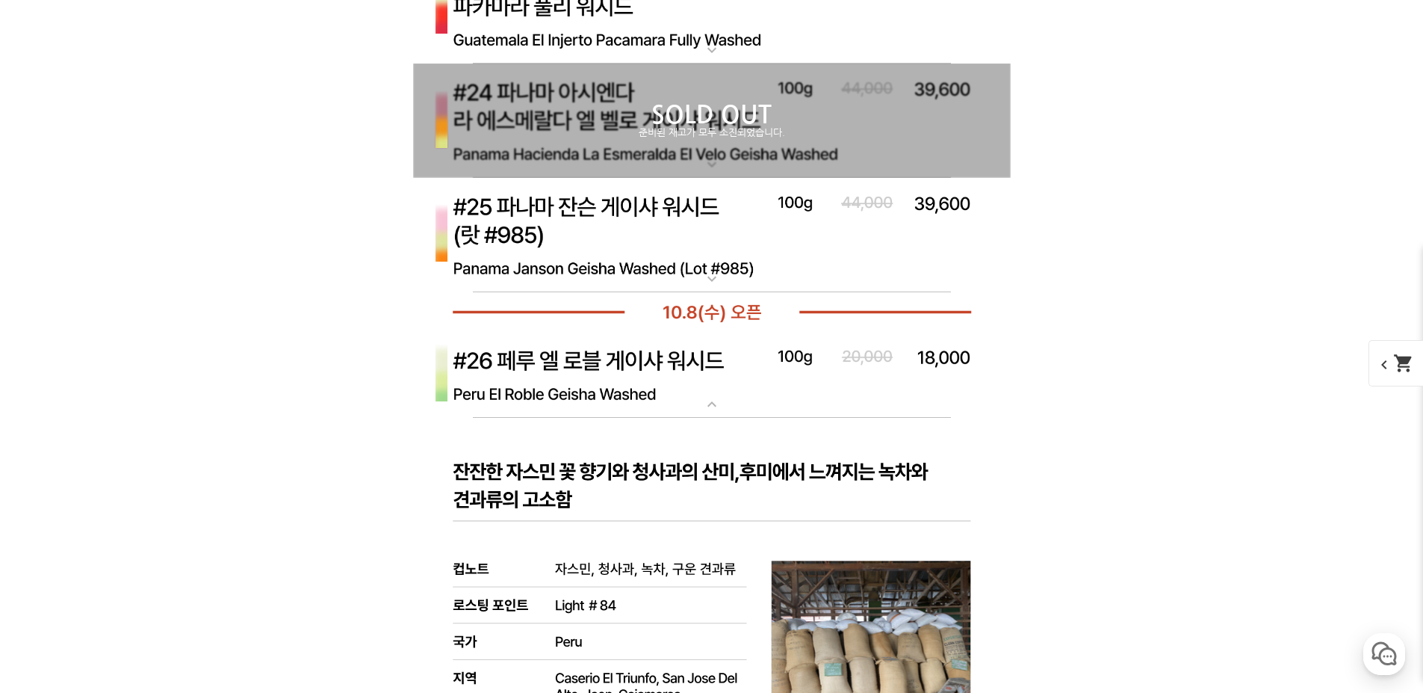
click at [631, 387] on img at bounding box center [712, 375] width 598 height 87
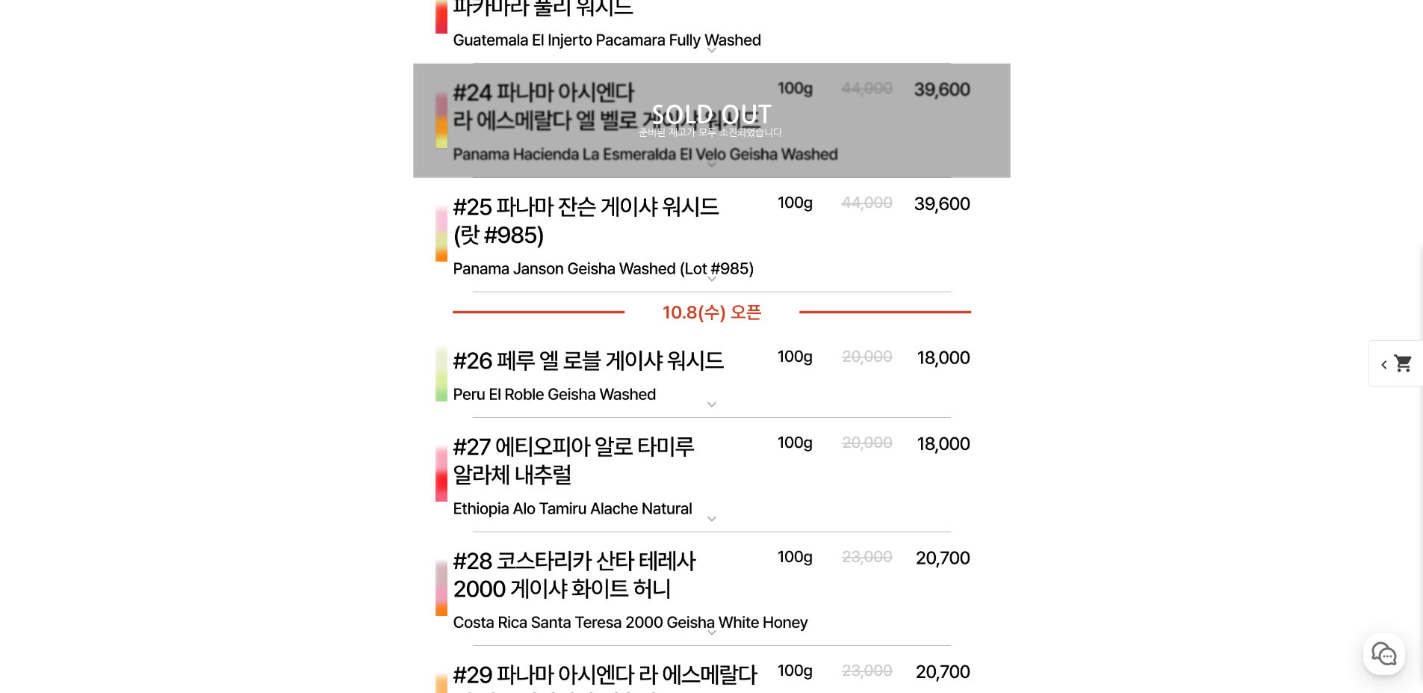
click at [631, 385] on img at bounding box center [712, 375] width 598 height 87
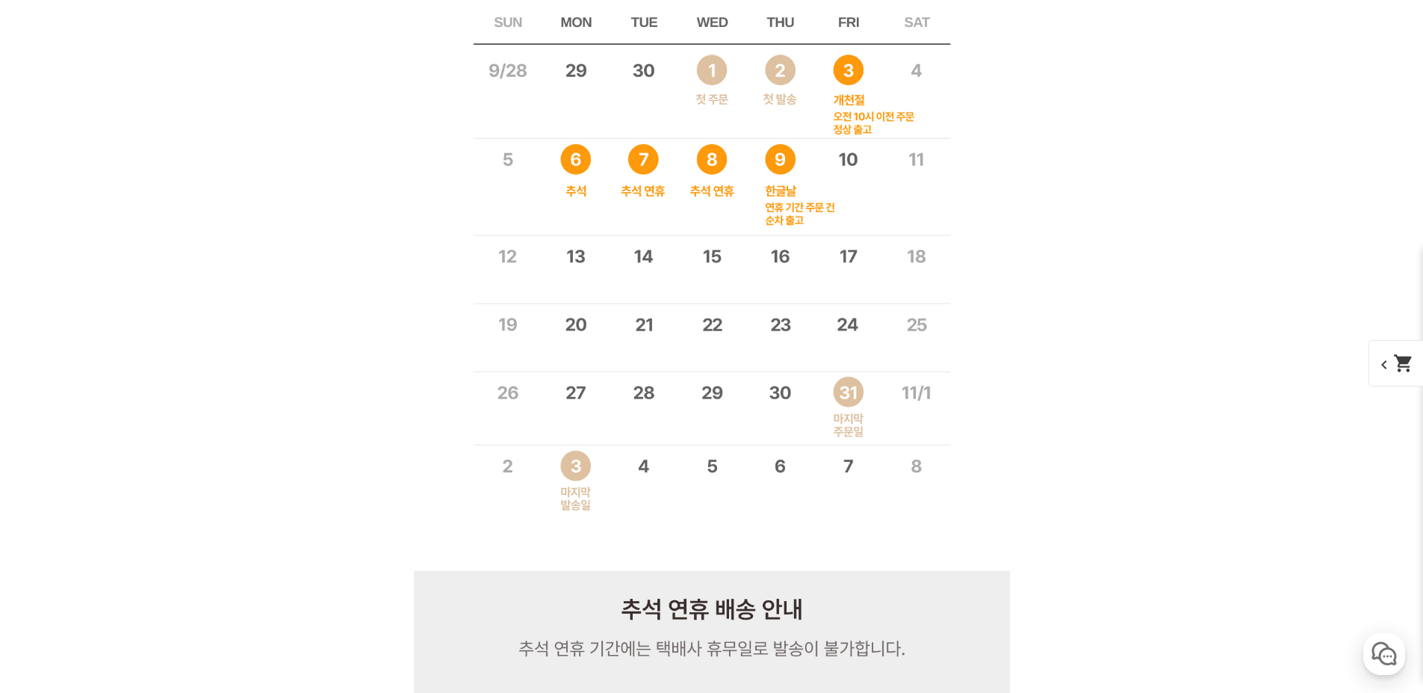
scroll to position [15955, 0]
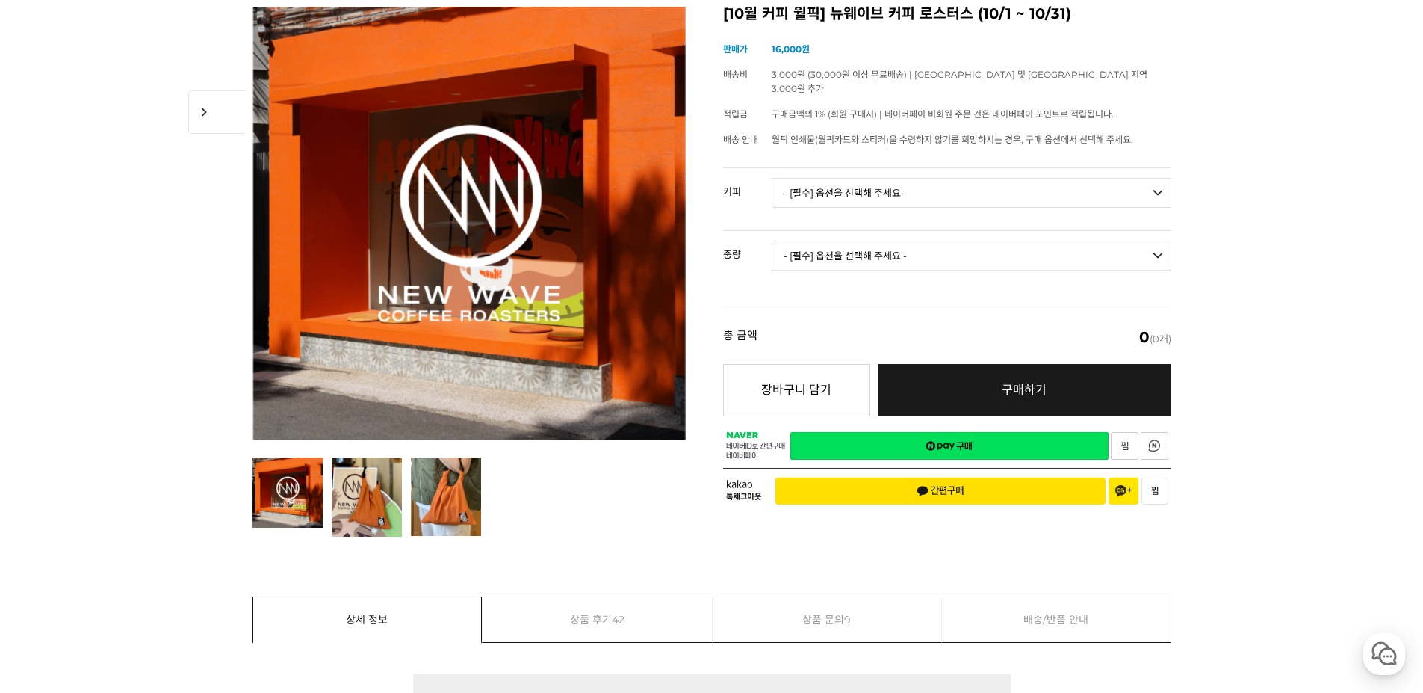
scroll to position [0, 0]
